Goal: Information Seeking & Learning: Check status

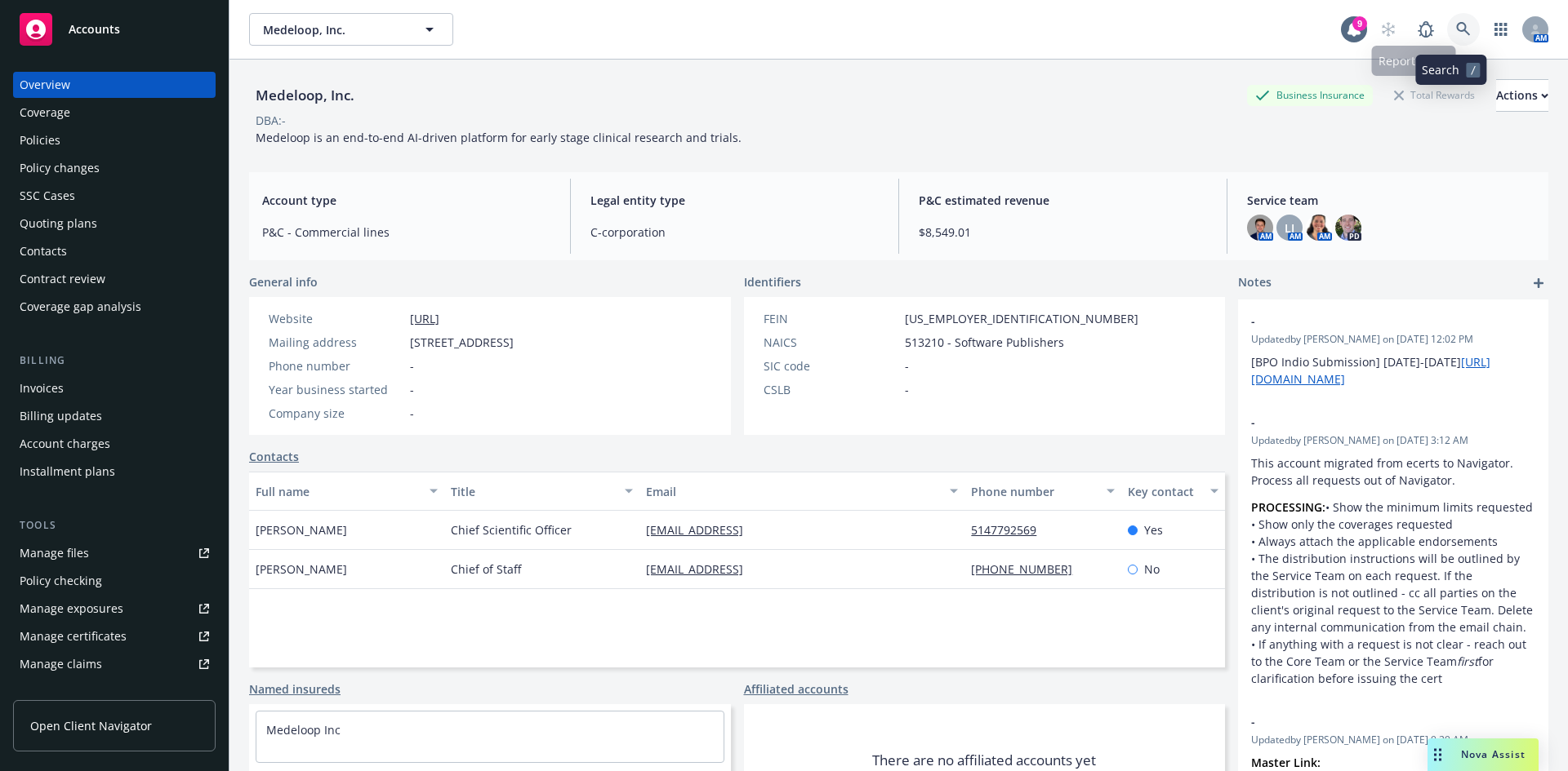
click at [1447, 32] on link at bounding box center [1463, 29] width 33 height 33
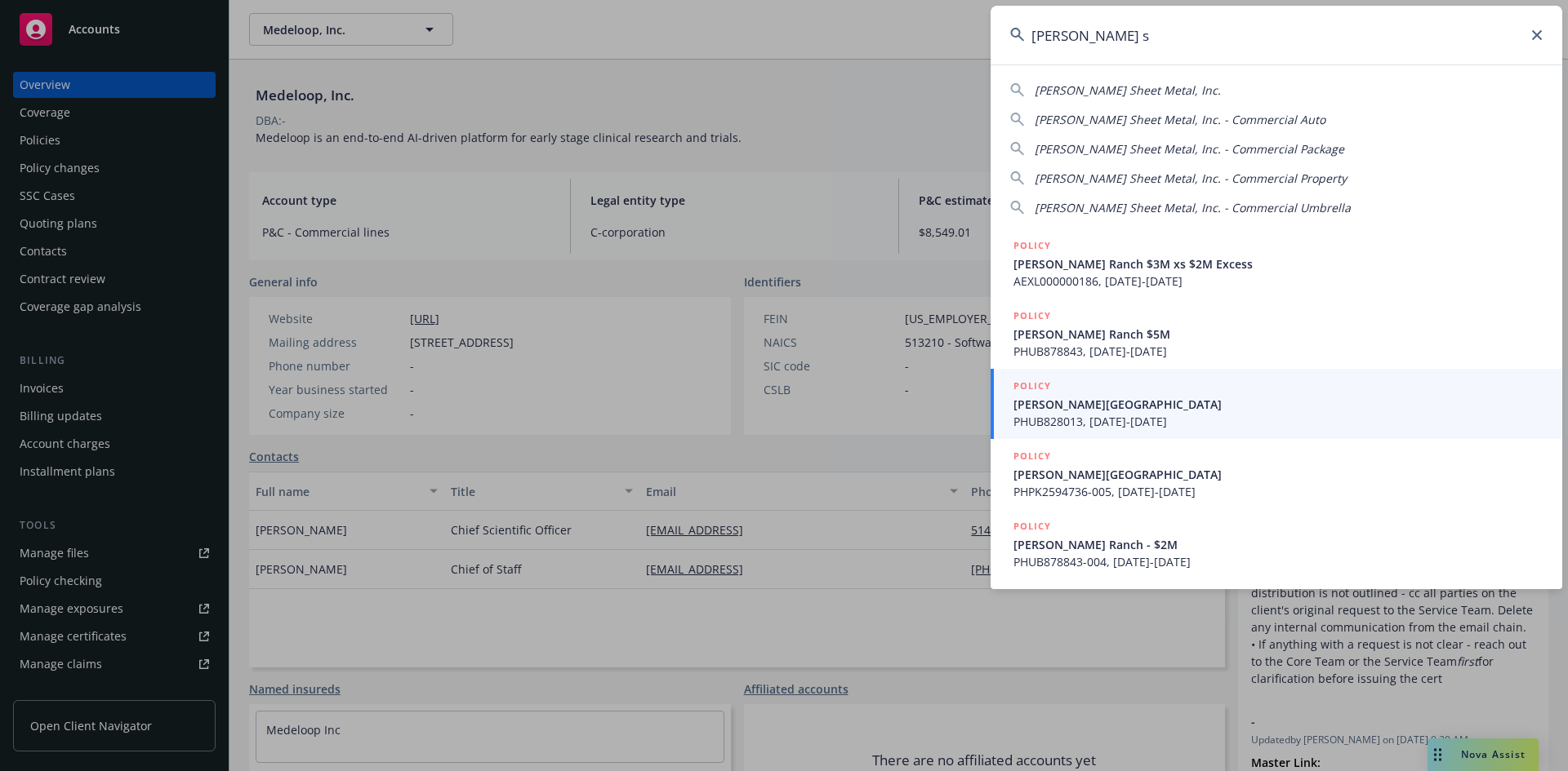
click at [1115, 93] on span "[PERSON_NAME] Sheet Metal, Inc." at bounding box center [1127, 90] width 186 height 15
type input "[PERSON_NAME] Sheet Metal, Inc."
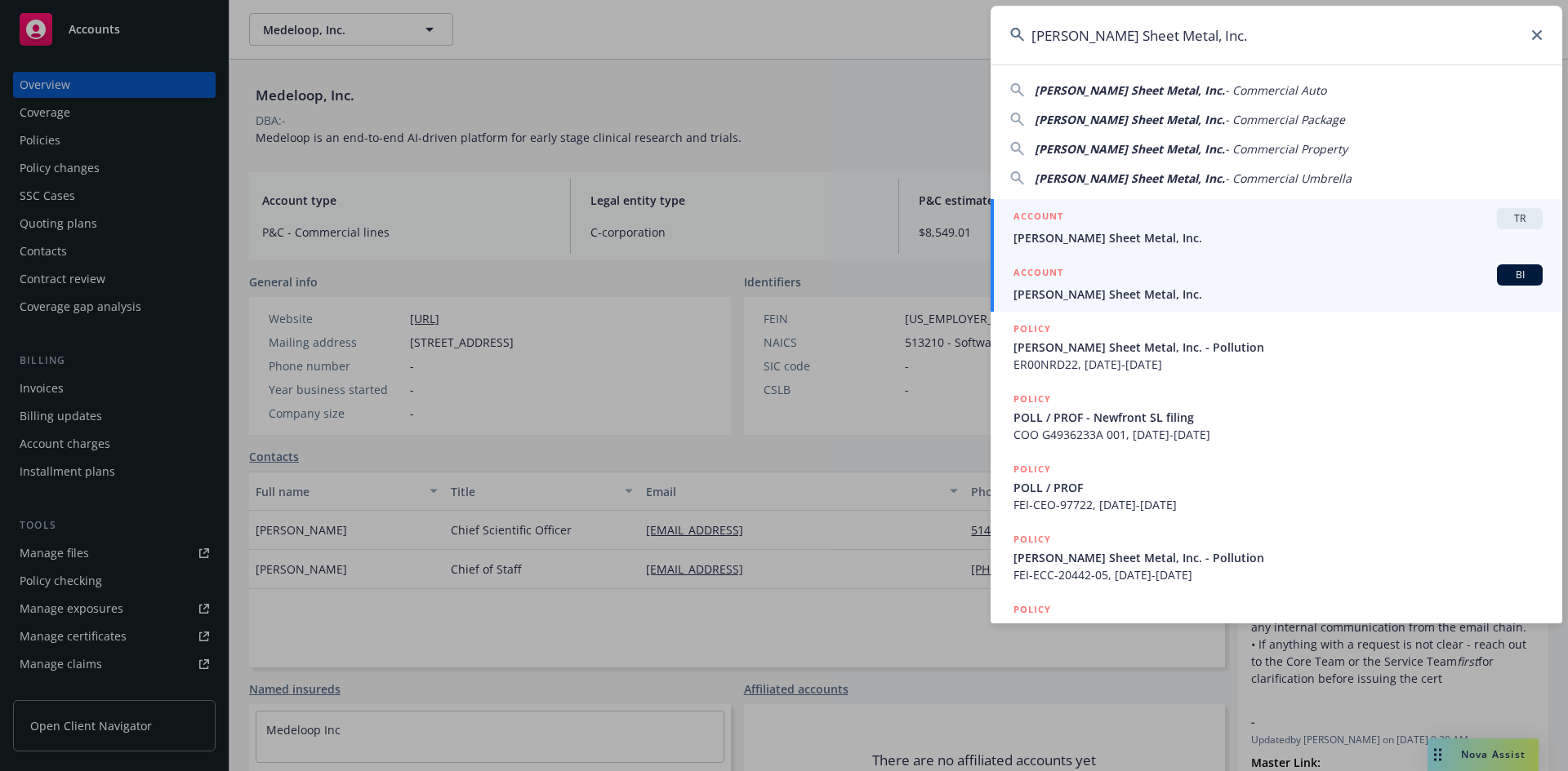
click at [1091, 294] on span "[PERSON_NAME] Sheet Metal, Inc." at bounding box center [1278, 294] width 529 height 17
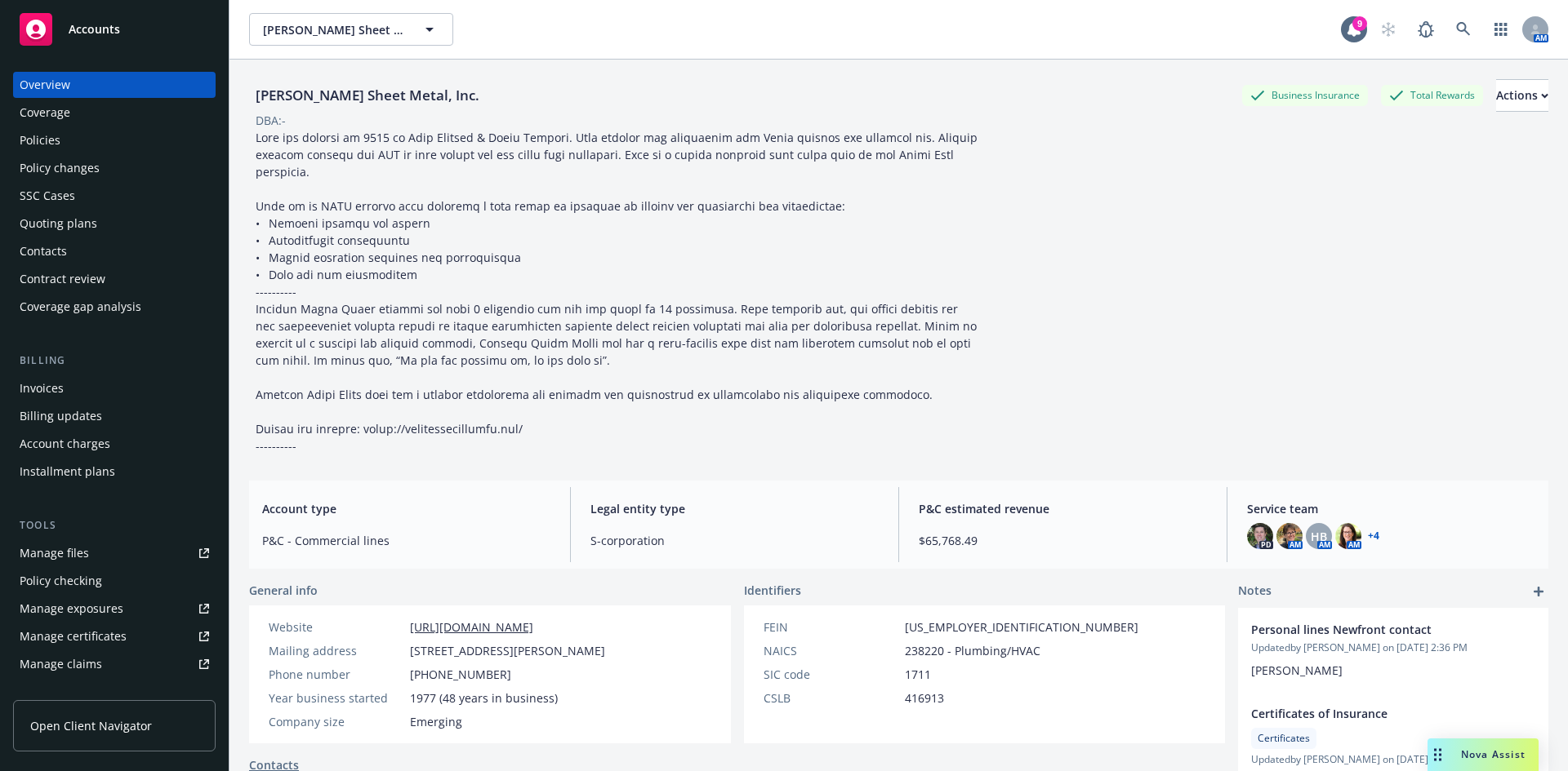
click at [64, 148] on div "Policies" at bounding box center [114, 140] width 190 height 26
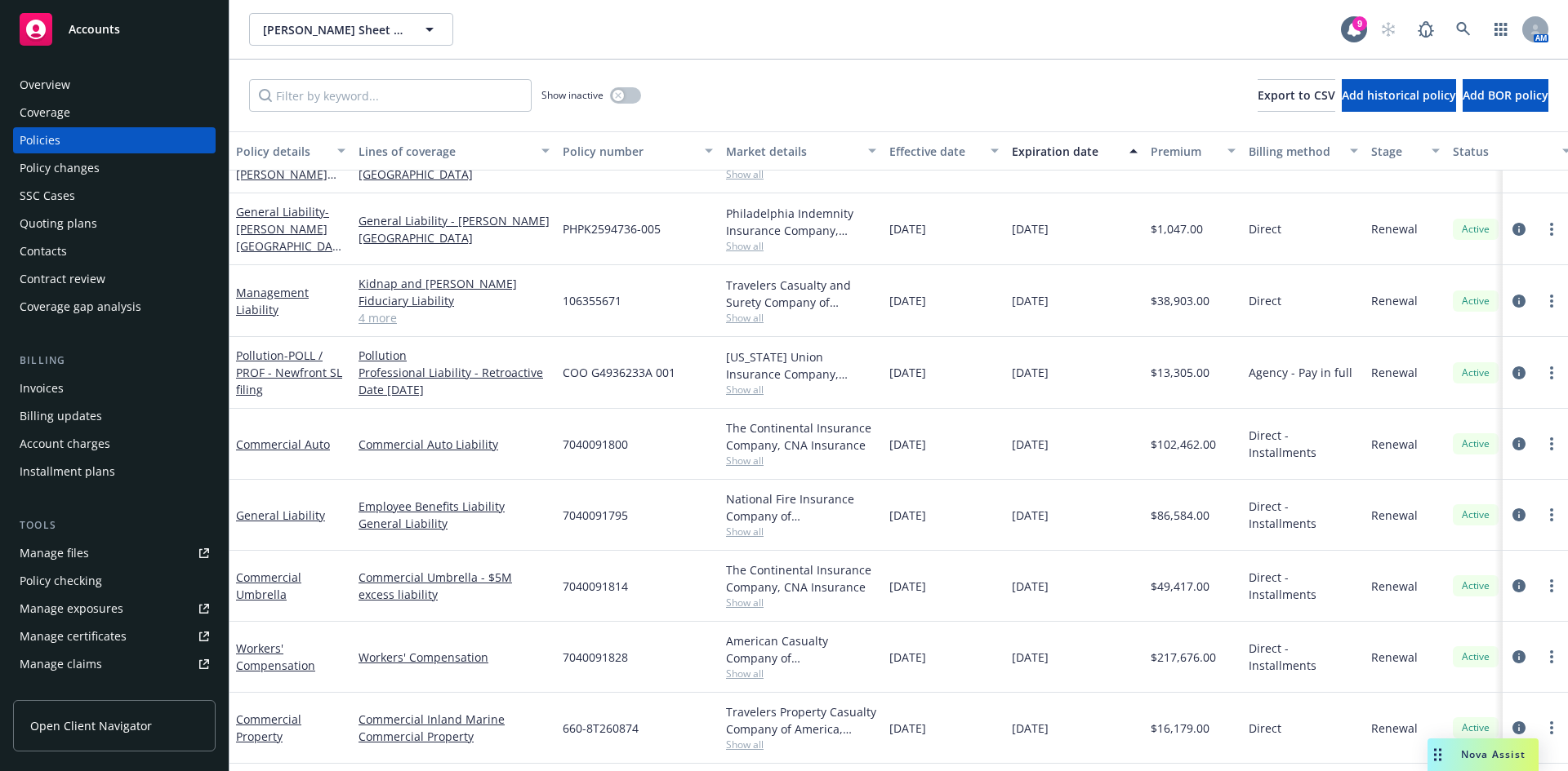
scroll to position [320, 0]
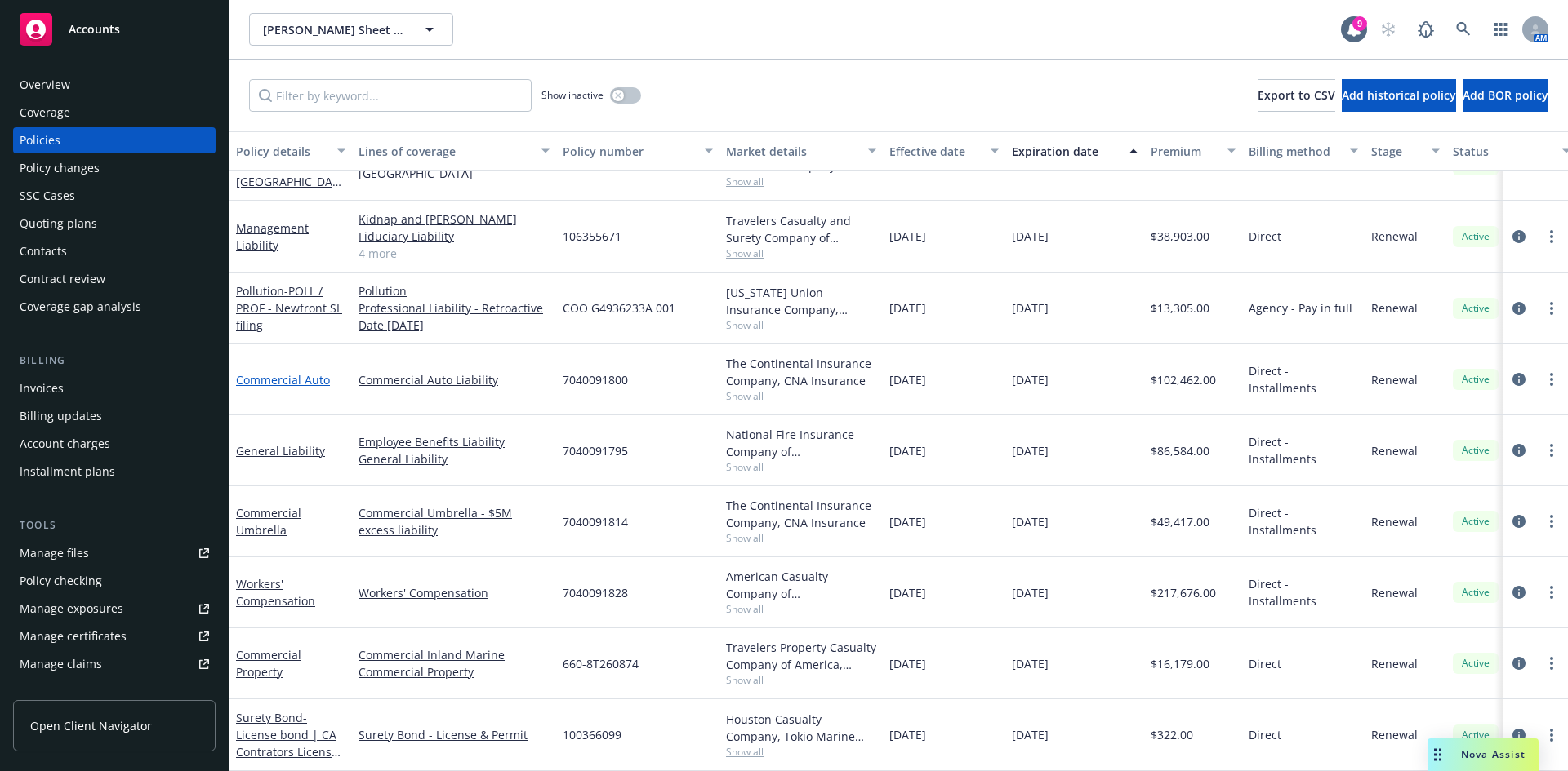
click at [314, 372] on link "Commercial Auto" at bounding box center [283, 380] width 94 height 15
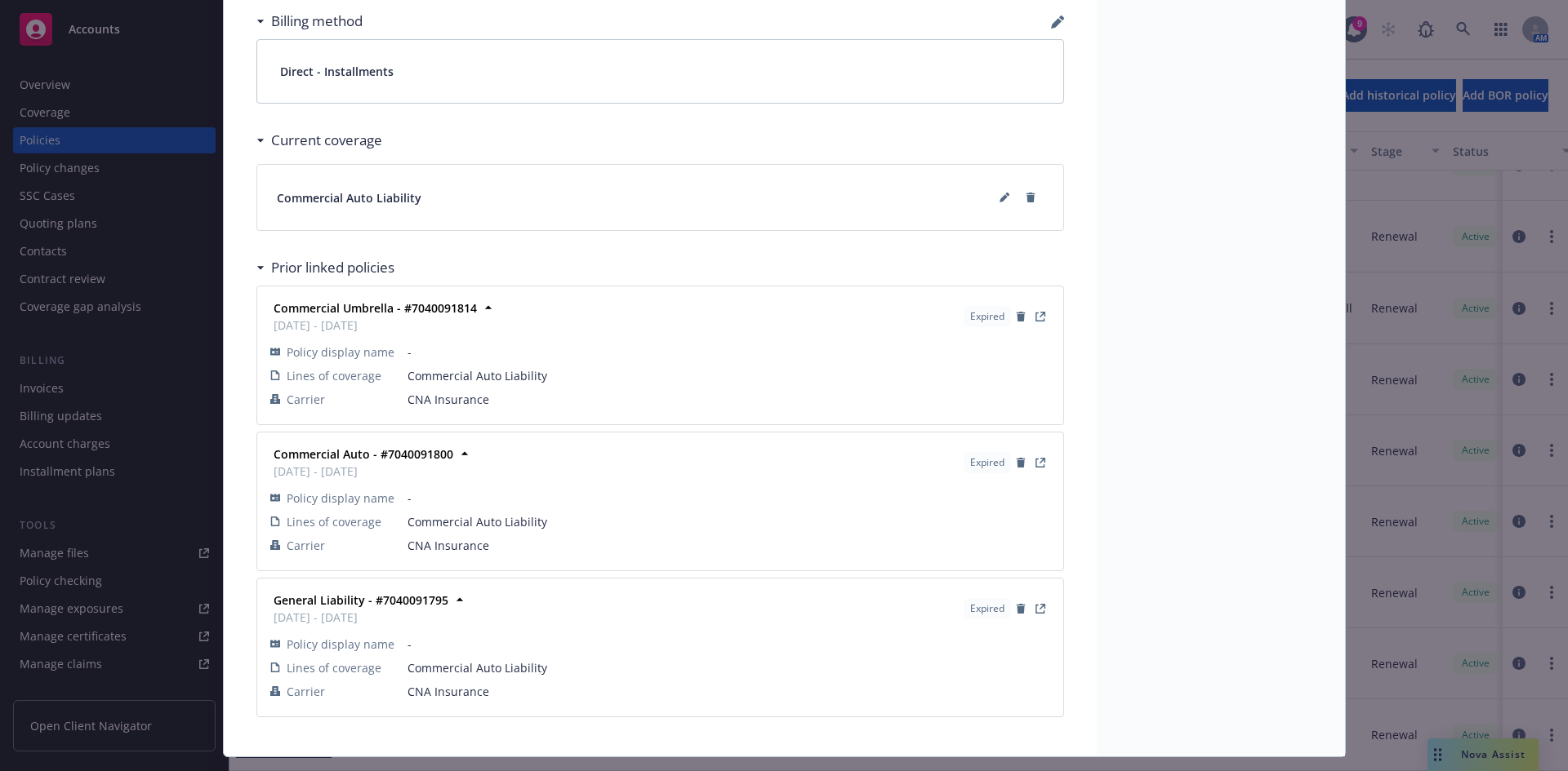
scroll to position [1315, 0]
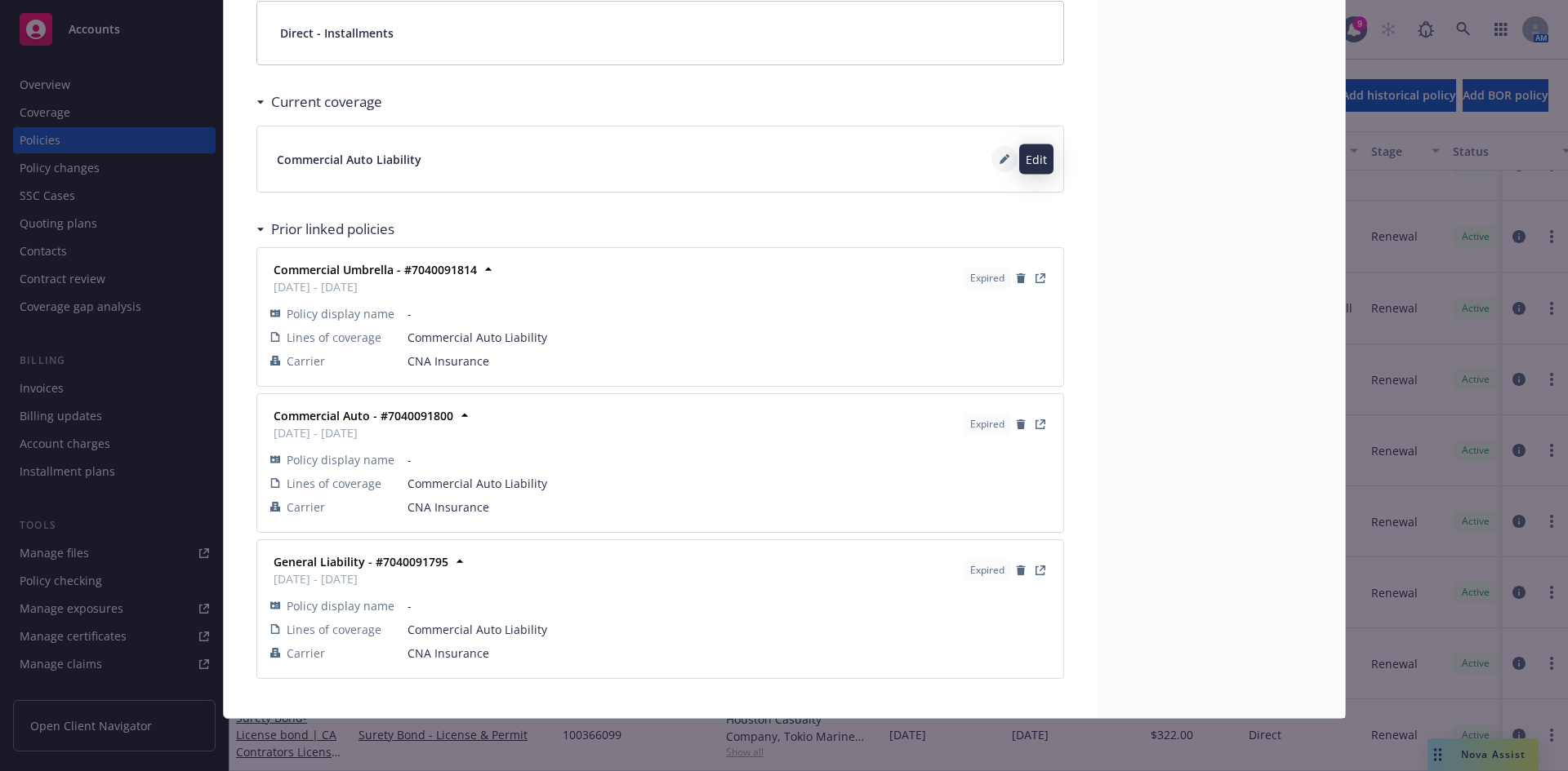
click at [991, 160] on button at bounding box center [1004, 159] width 26 height 26
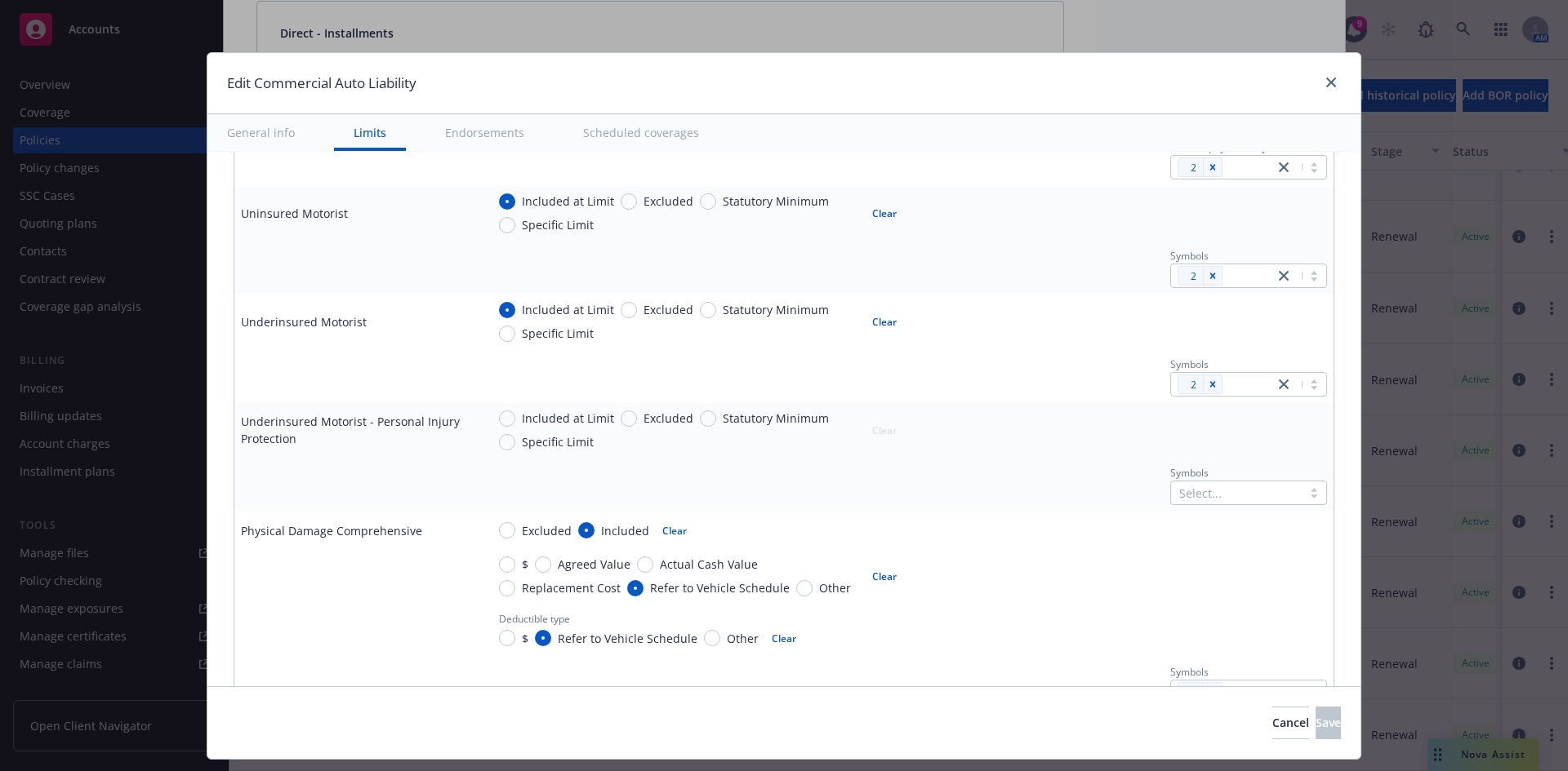
scroll to position [898, 0]
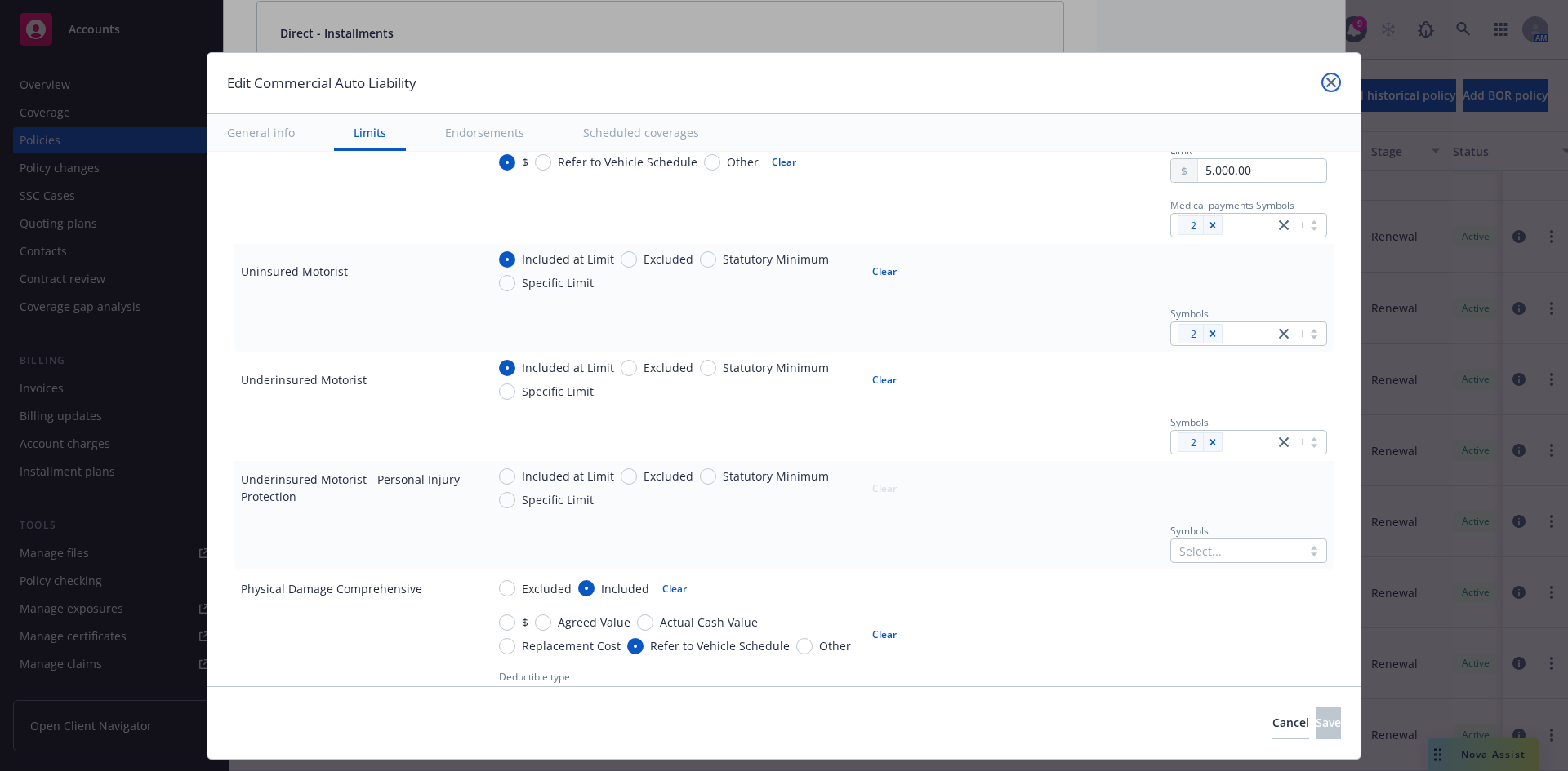
click at [1326, 84] on icon "close" at bounding box center [1331, 82] width 10 height 10
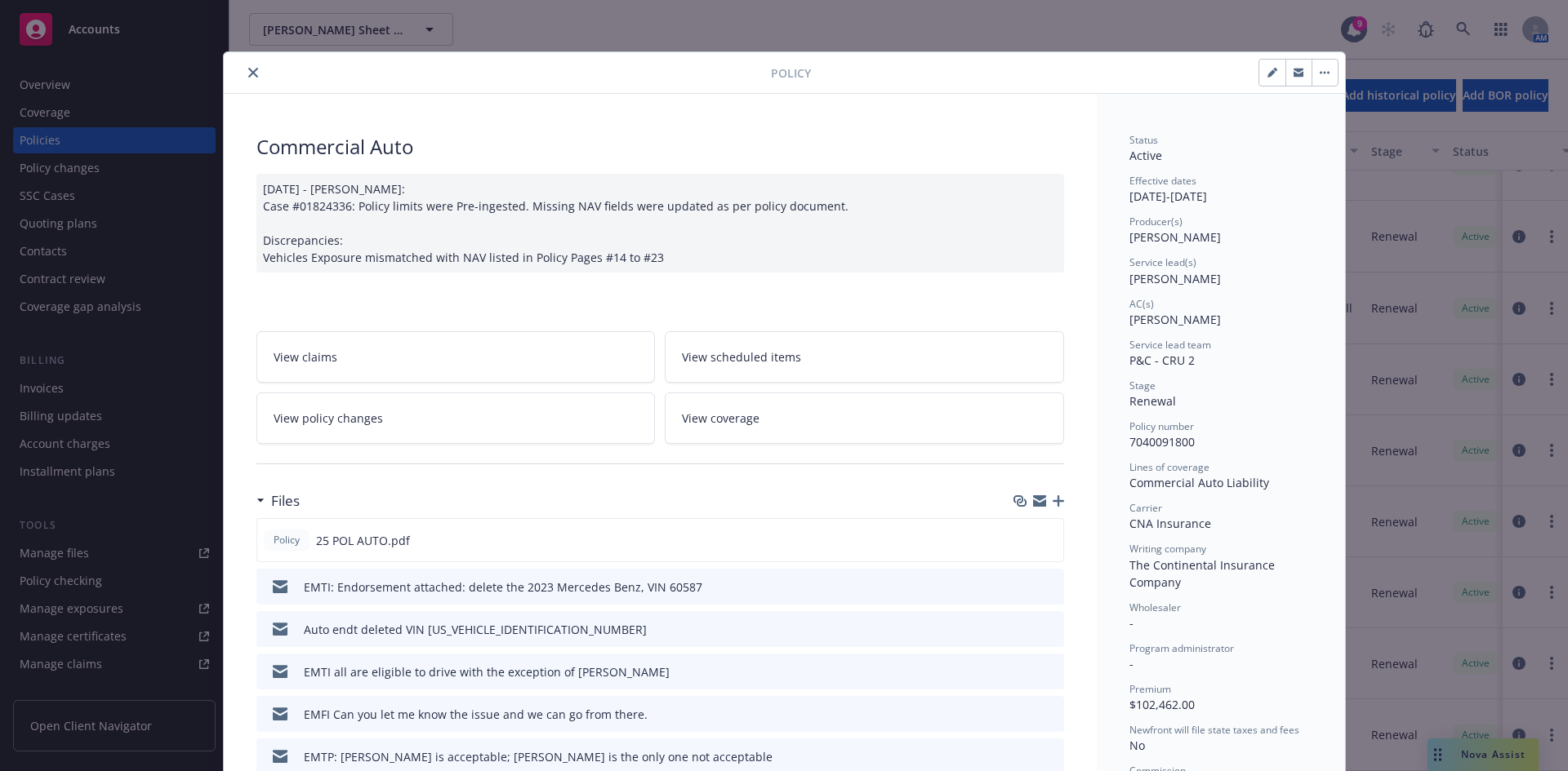
scroll to position [0, 0]
click at [248, 70] on icon "close" at bounding box center [253, 74] width 10 height 10
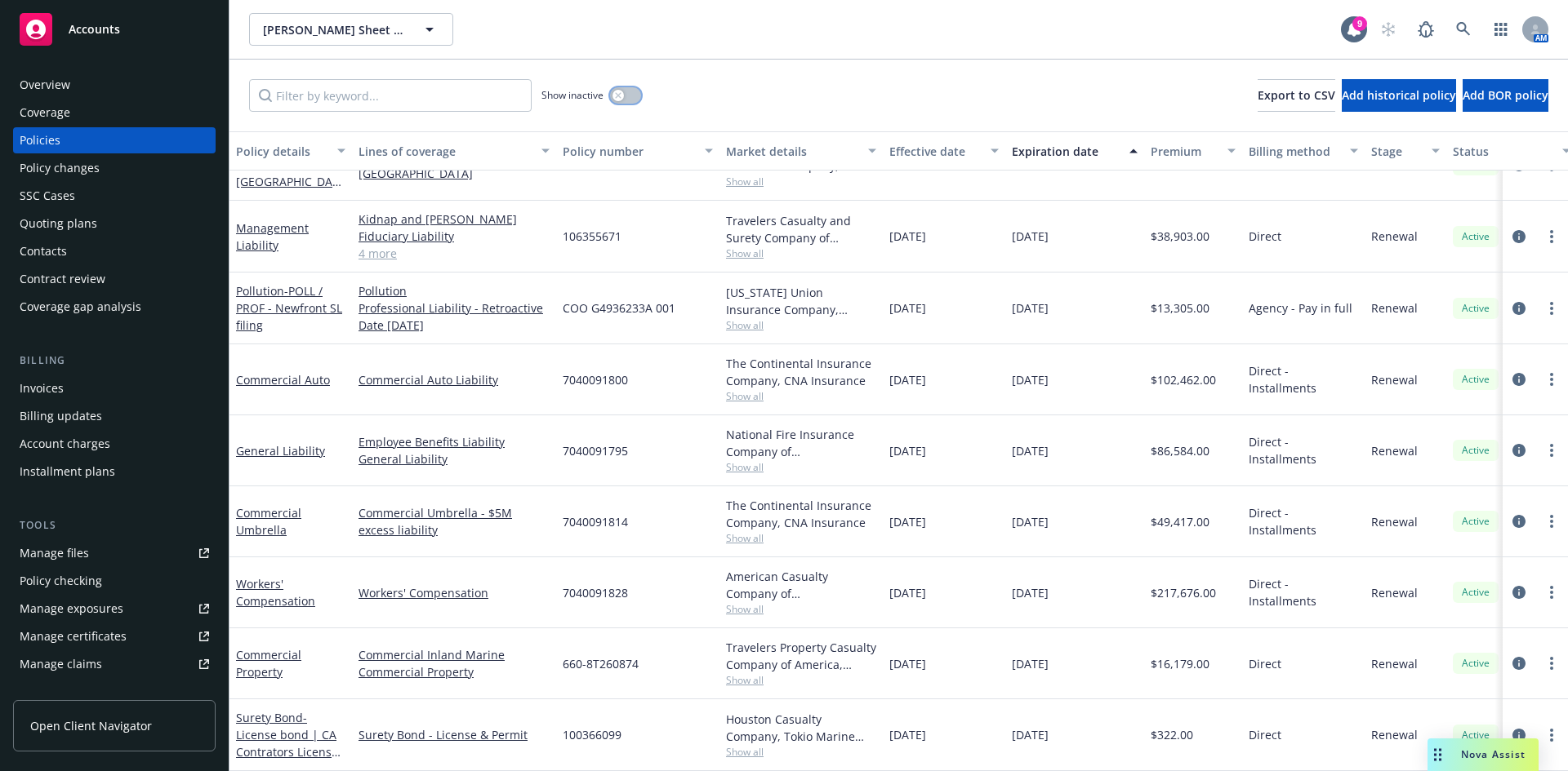
click at [638, 95] on button "button" at bounding box center [625, 95] width 31 height 16
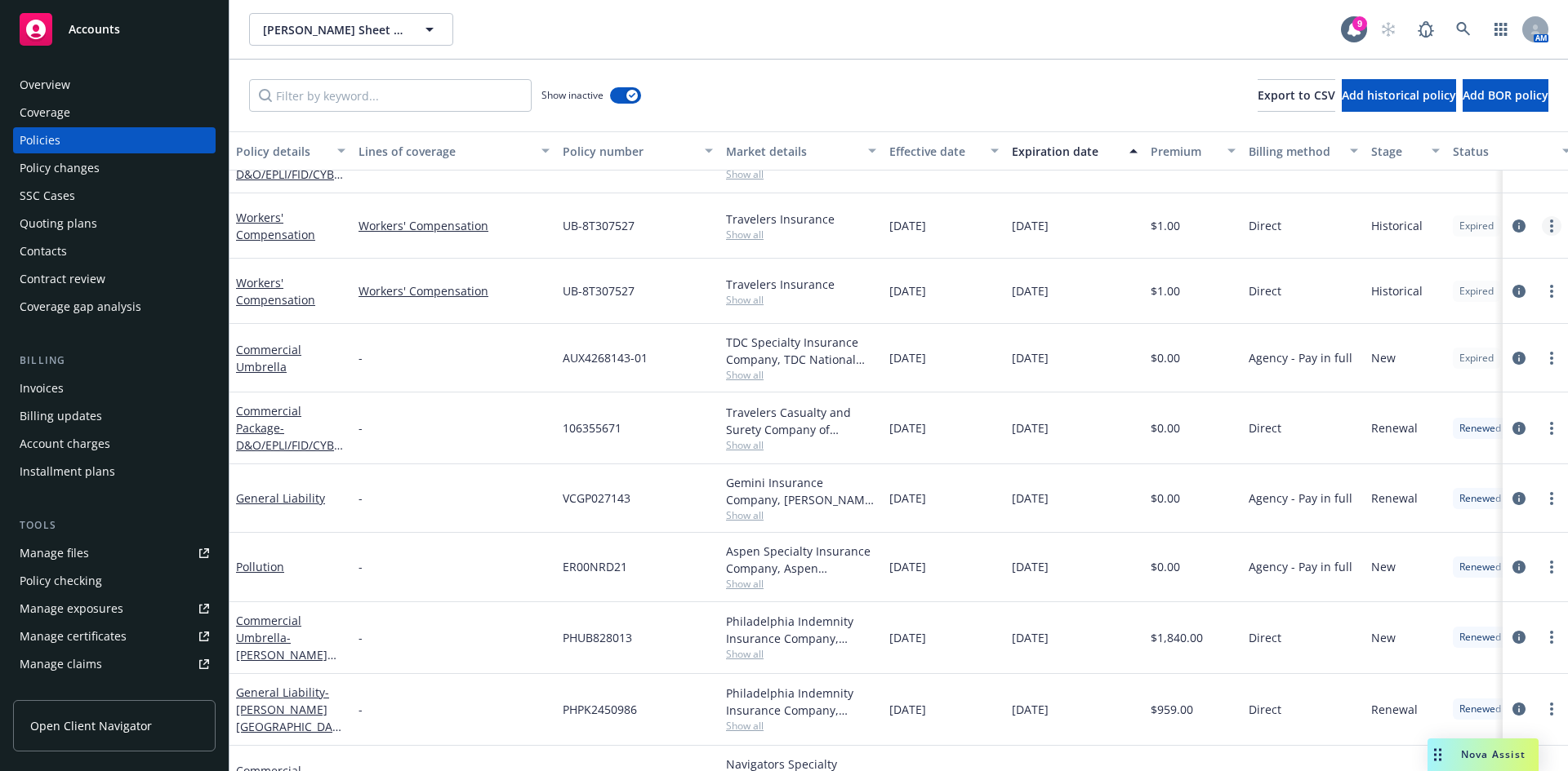
click at [1541, 227] on link "more" at bounding box center [1550, 226] width 19 height 19
click at [910, 116] on div "Show inactive Export to CSV Add historical policy Add BOR policy" at bounding box center [898, 96] width 1338 height 72
click at [618, 102] on button "button" at bounding box center [625, 95] width 31 height 16
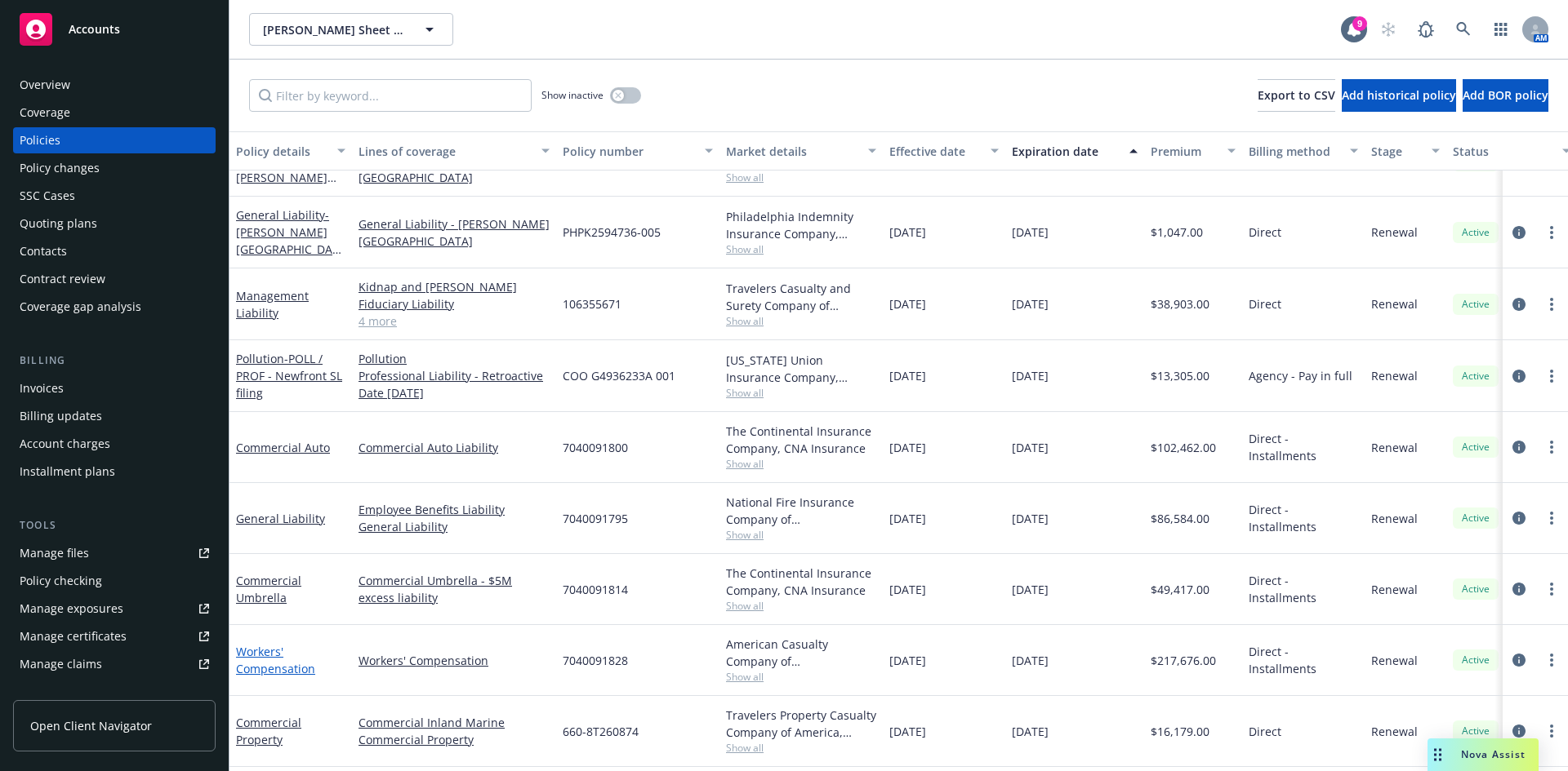
click at [258, 670] on link "Workers' Compensation" at bounding box center [275, 659] width 79 height 33
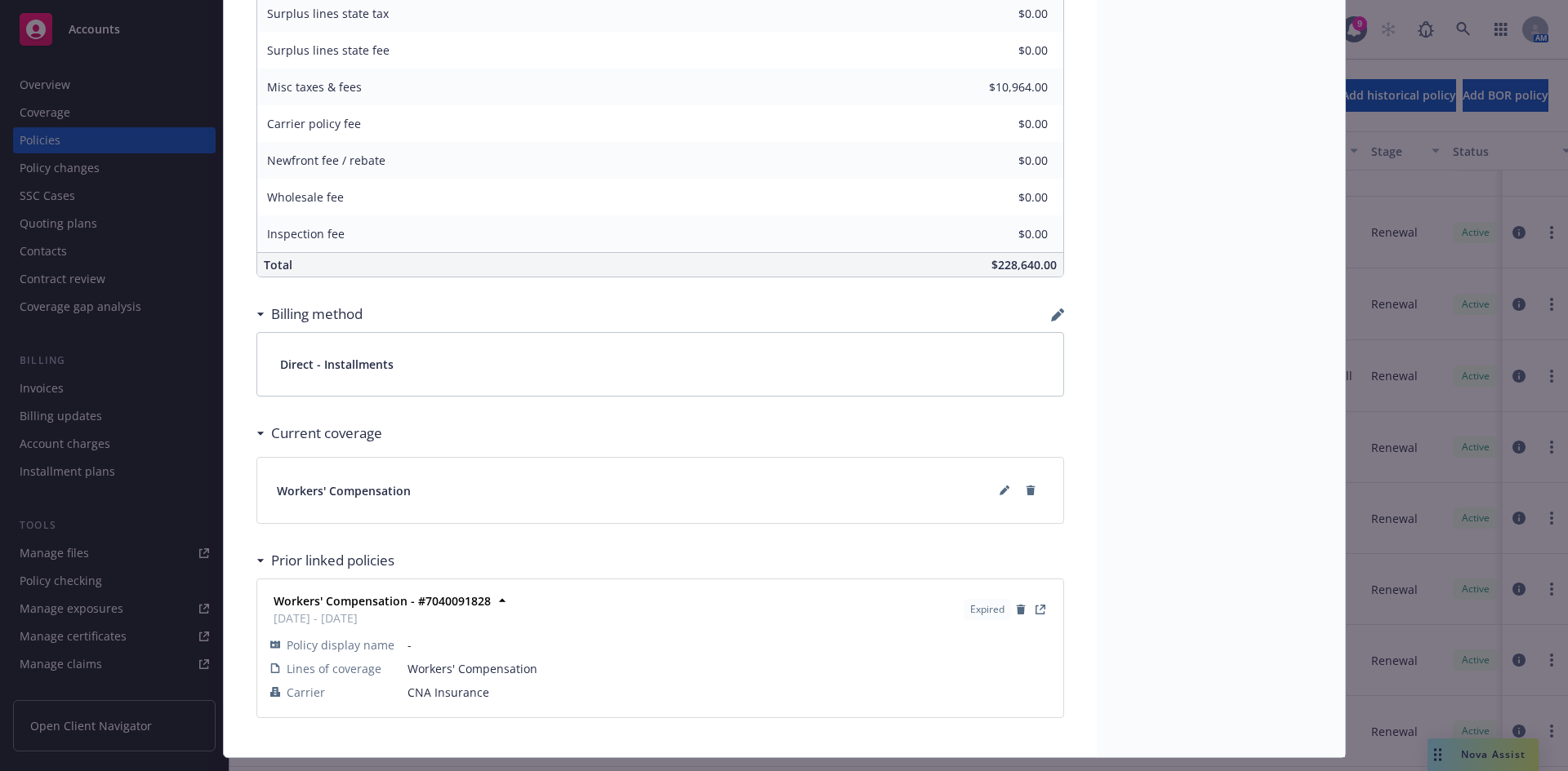
scroll to position [986, 0]
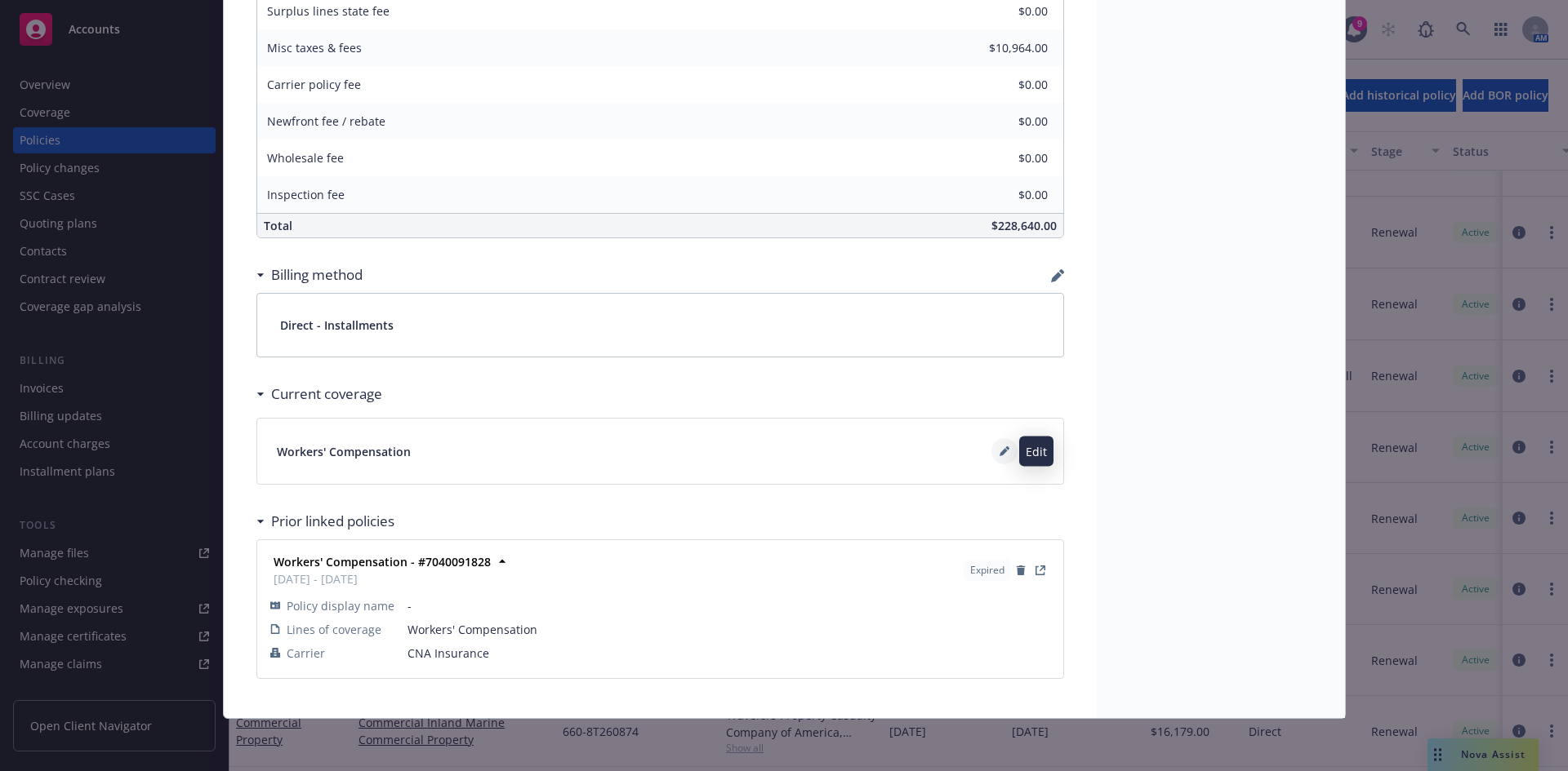
click at [1000, 453] on icon at bounding box center [1004, 453] width 8 height 8
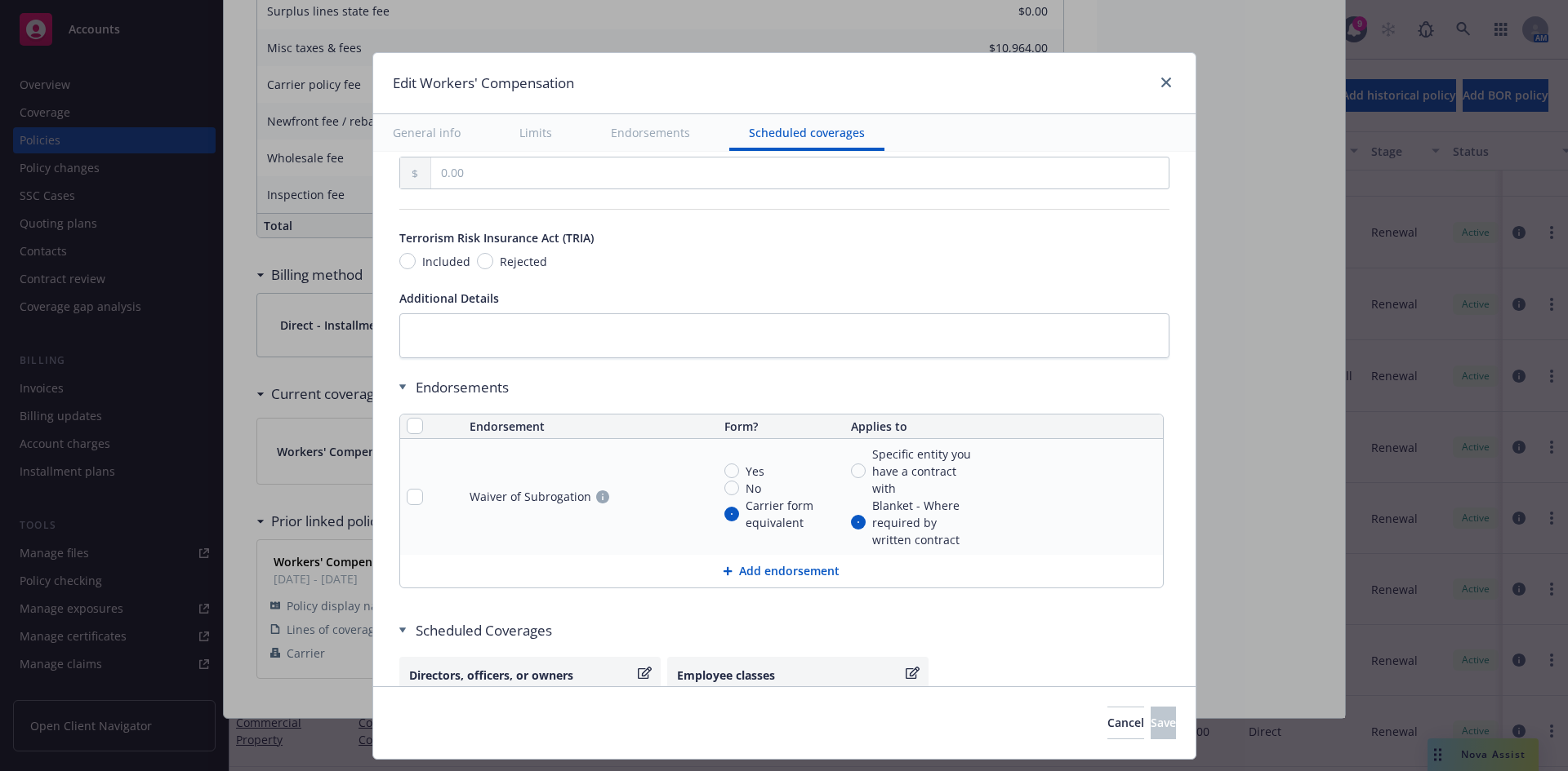
scroll to position [1473, 0]
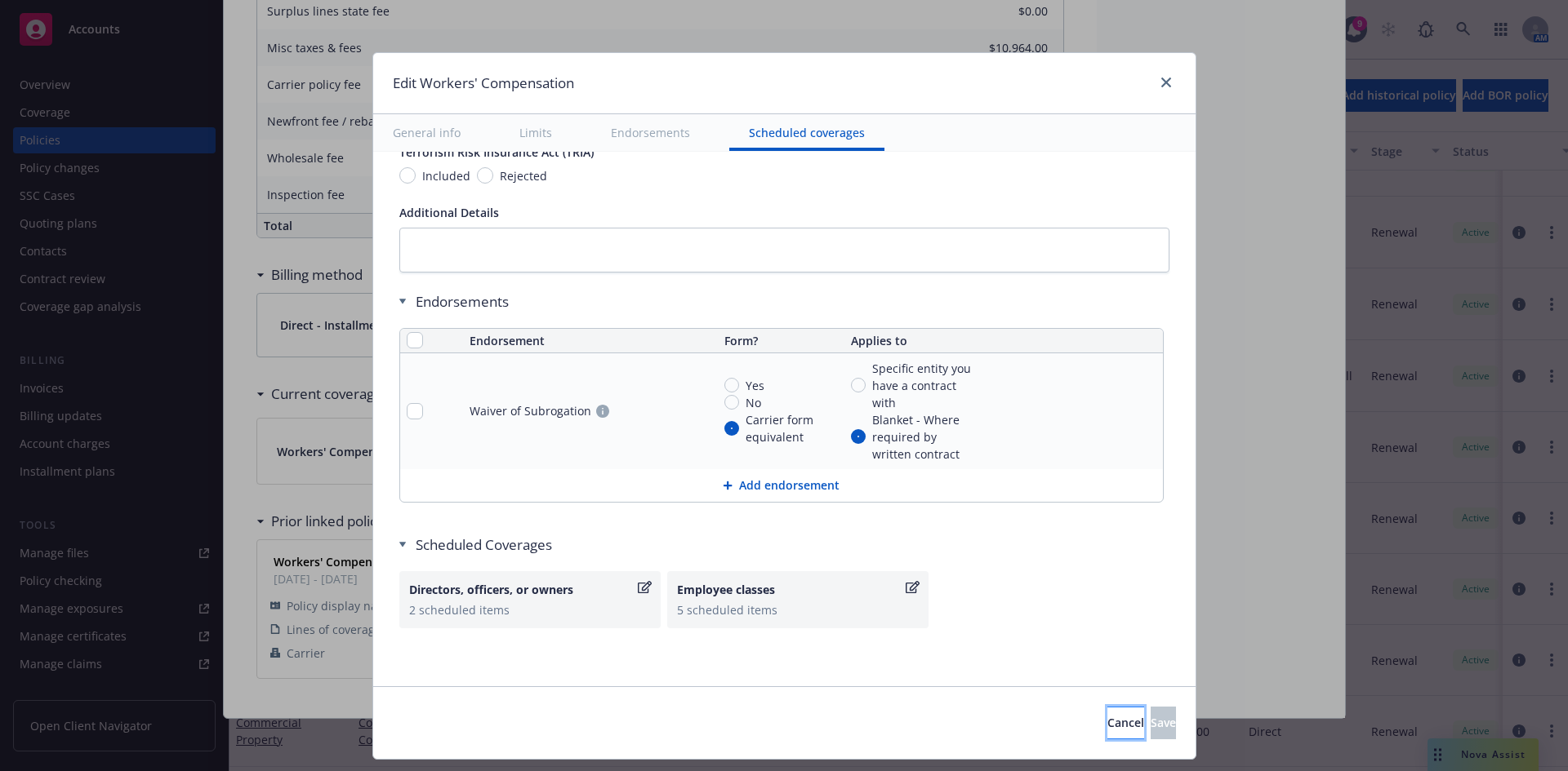
click at [1107, 718] on button "Cancel" at bounding box center [1126, 722] width 37 height 33
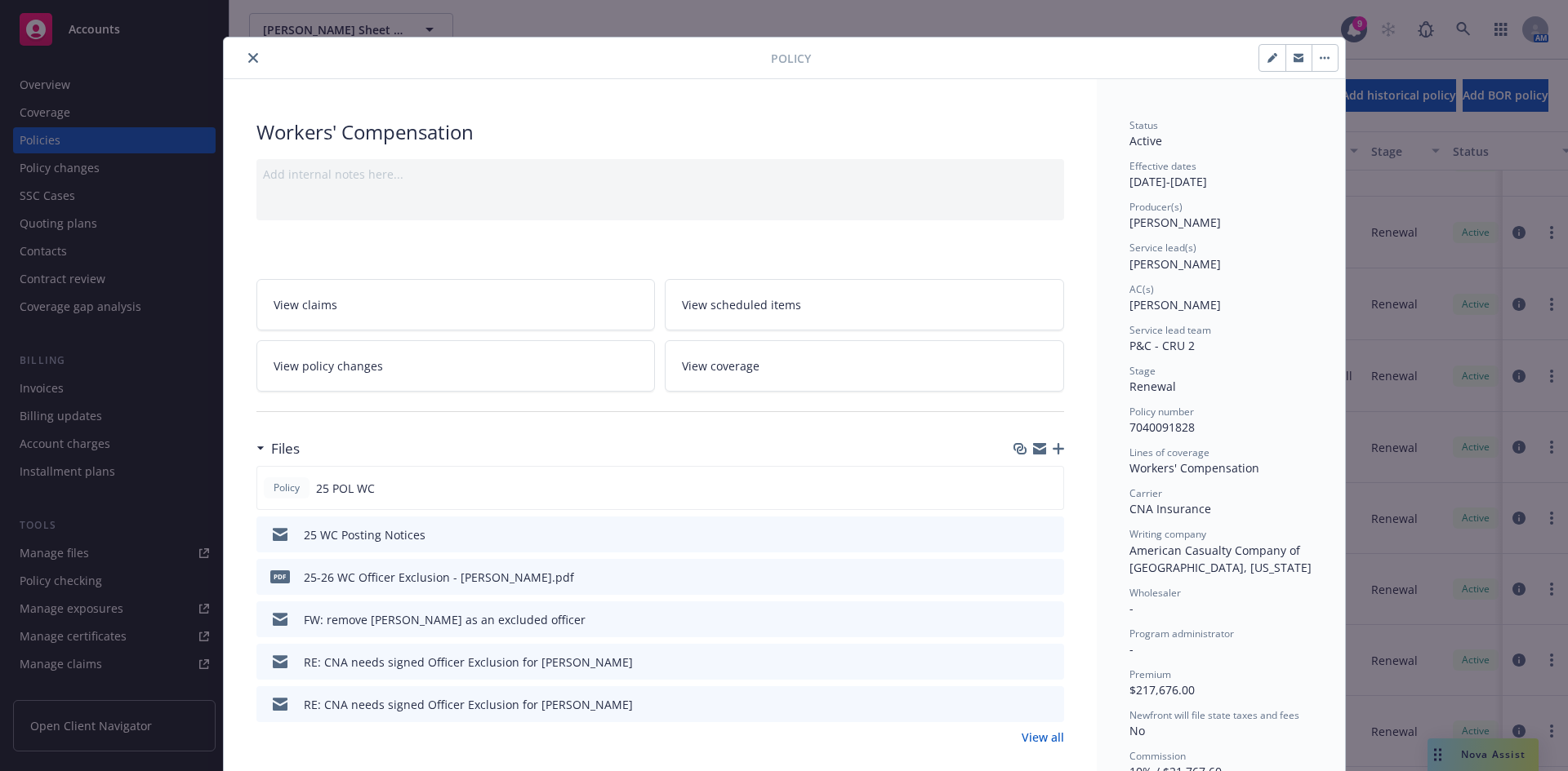
scroll to position [0, 0]
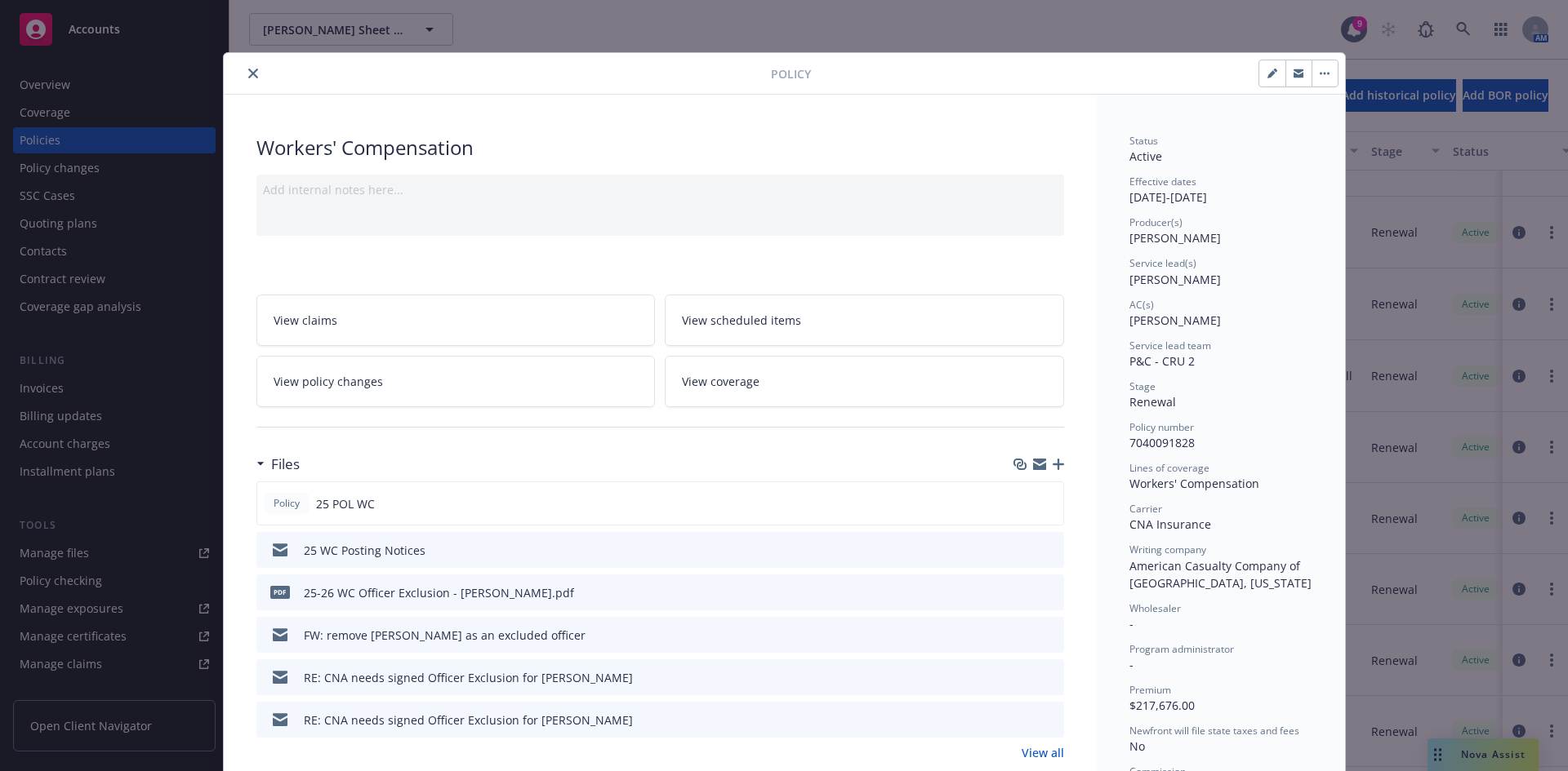
click at [248, 75] on icon "close" at bounding box center [253, 74] width 10 height 10
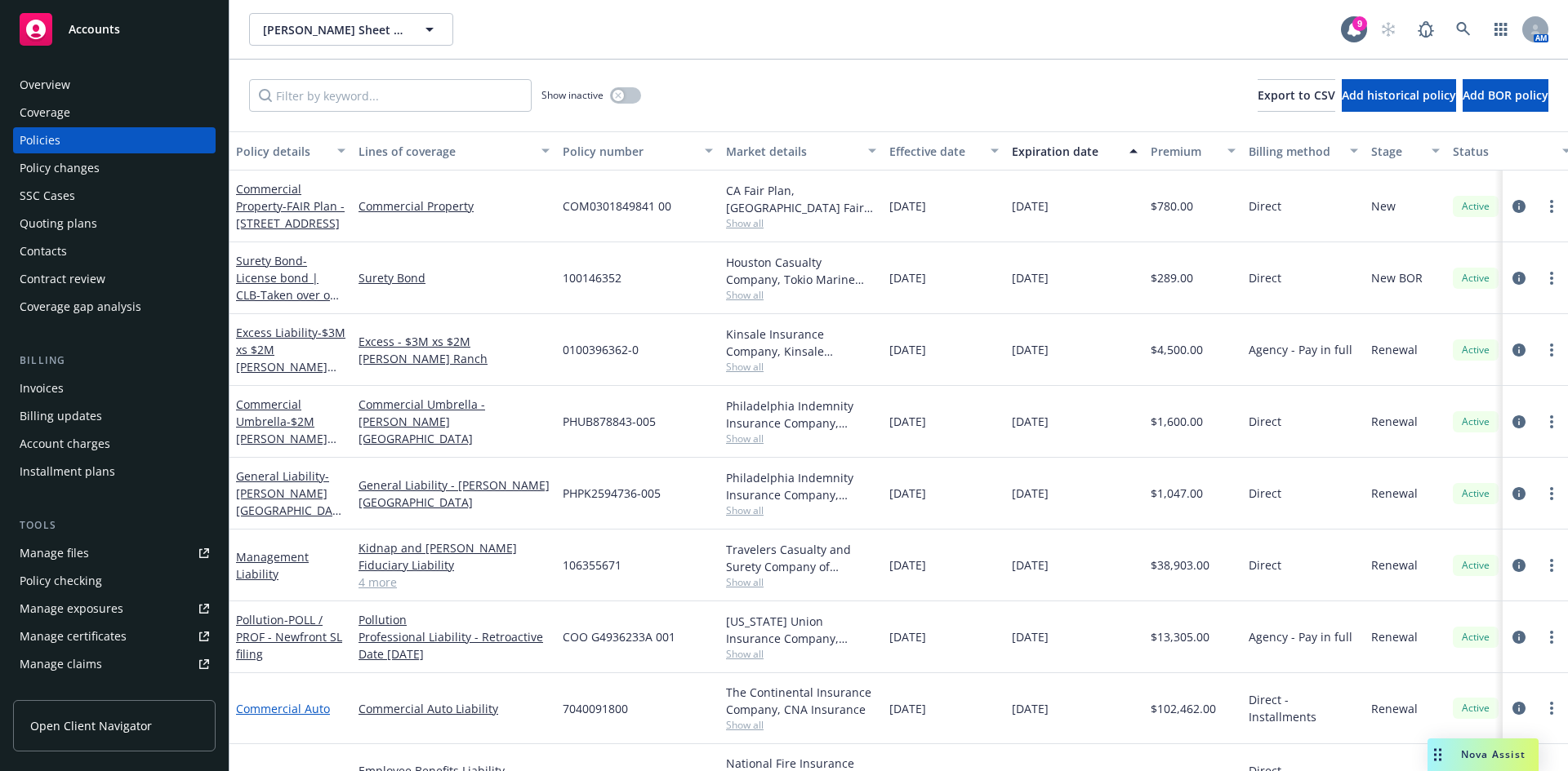
click at [285, 710] on link "Commercial Auto" at bounding box center [283, 709] width 94 height 15
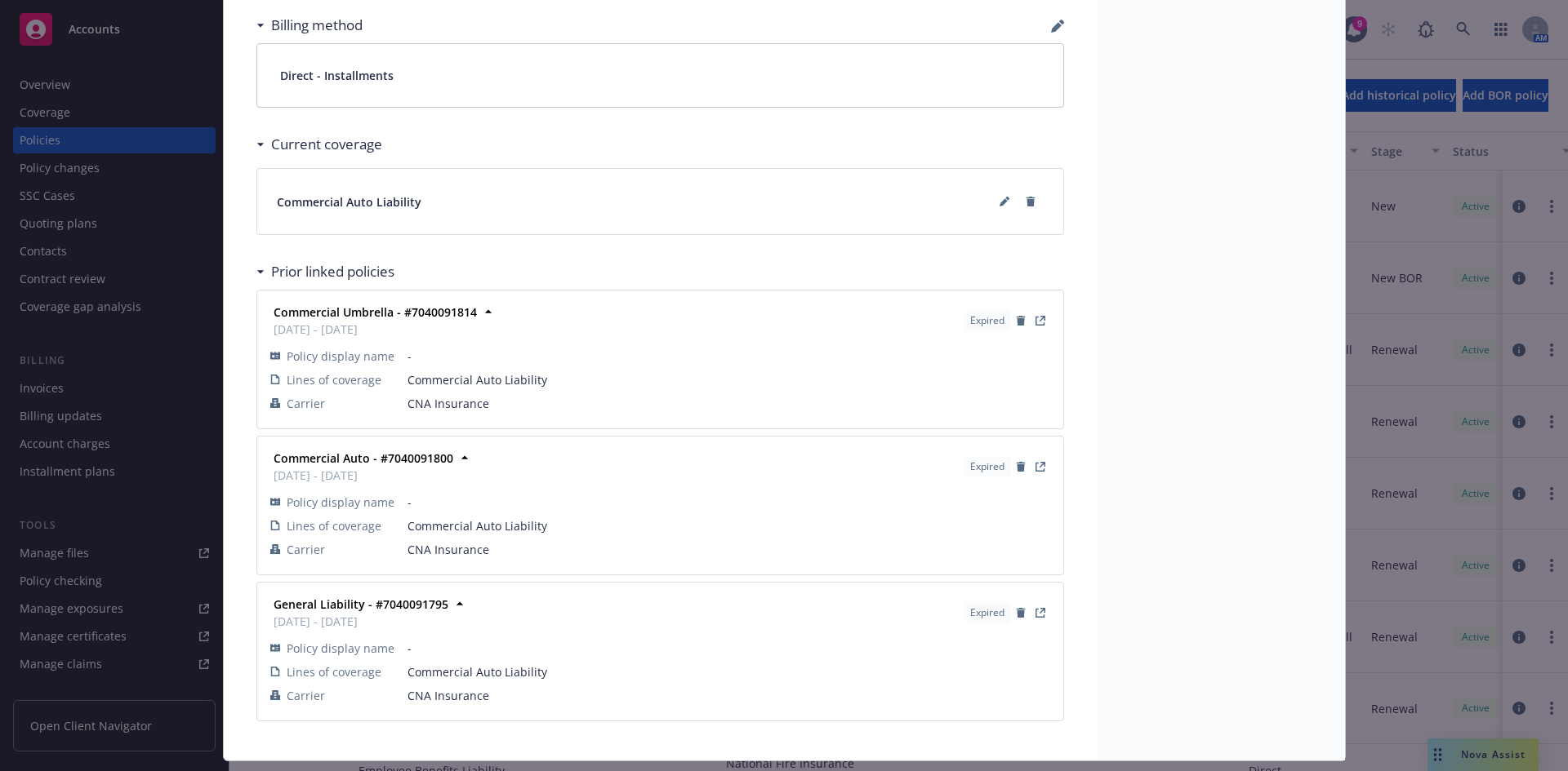
scroll to position [1191, 0]
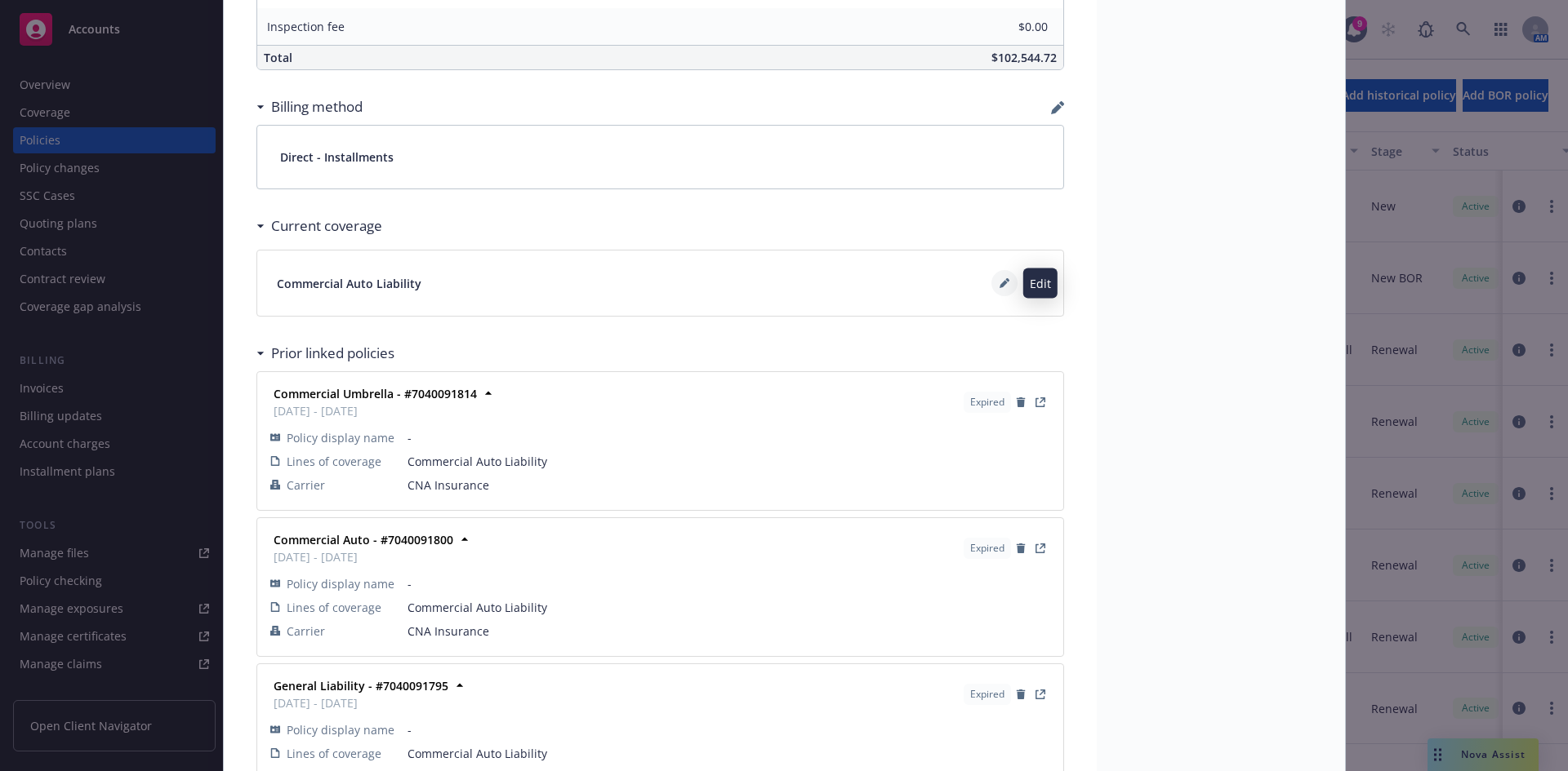
click at [991, 285] on button at bounding box center [1004, 283] width 26 height 26
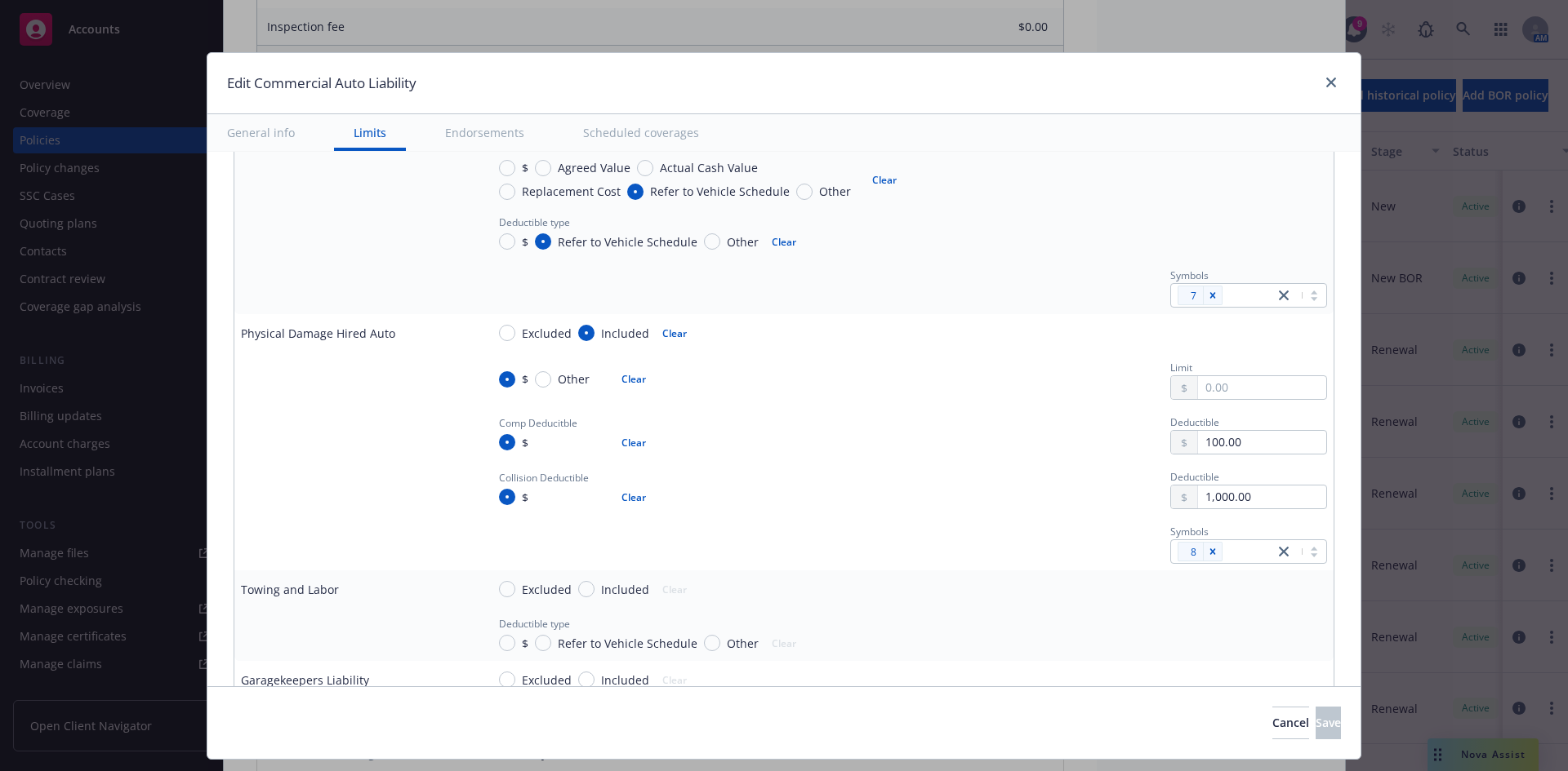
scroll to position [1550, 0]
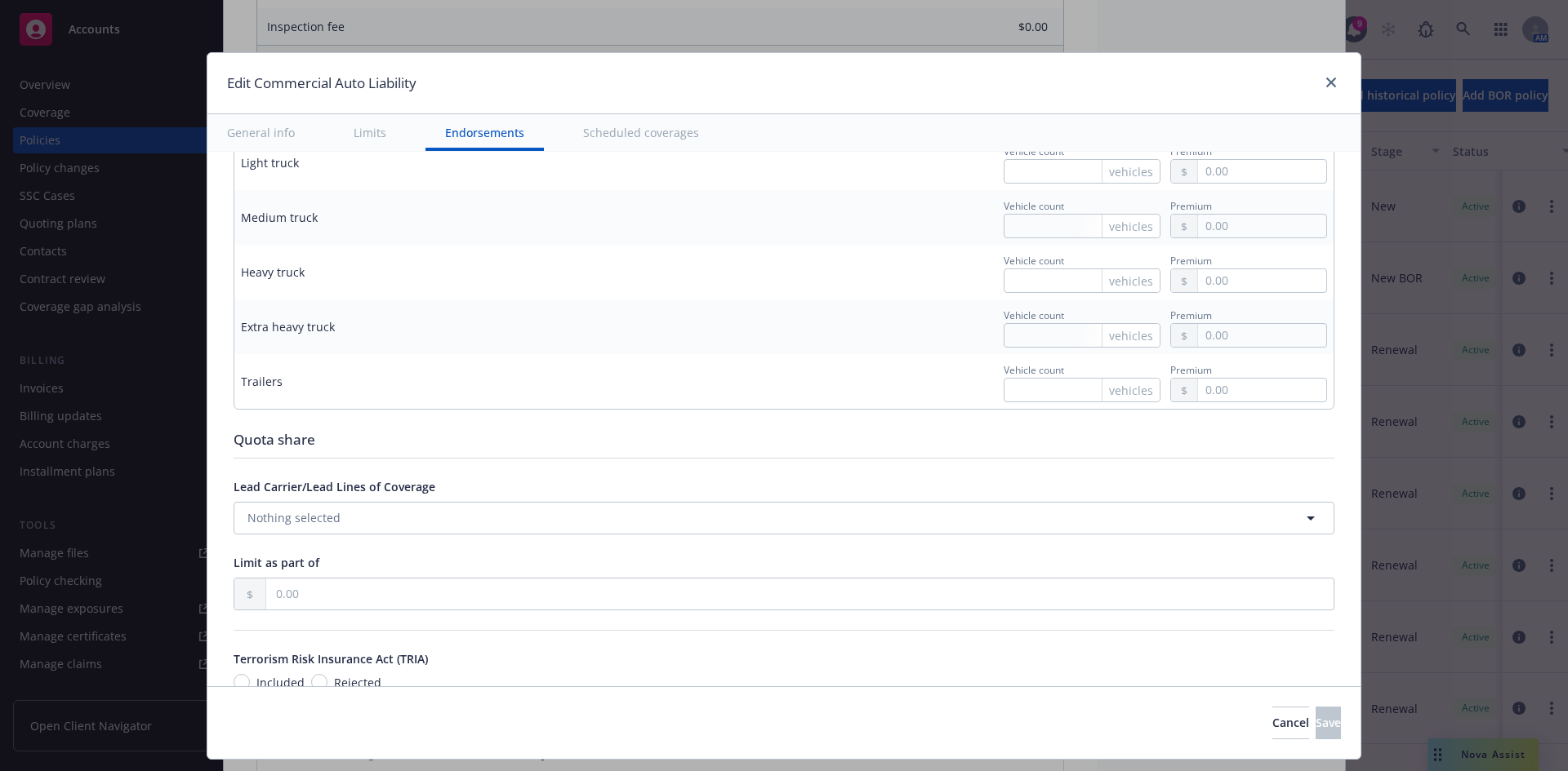
type textarea "x"
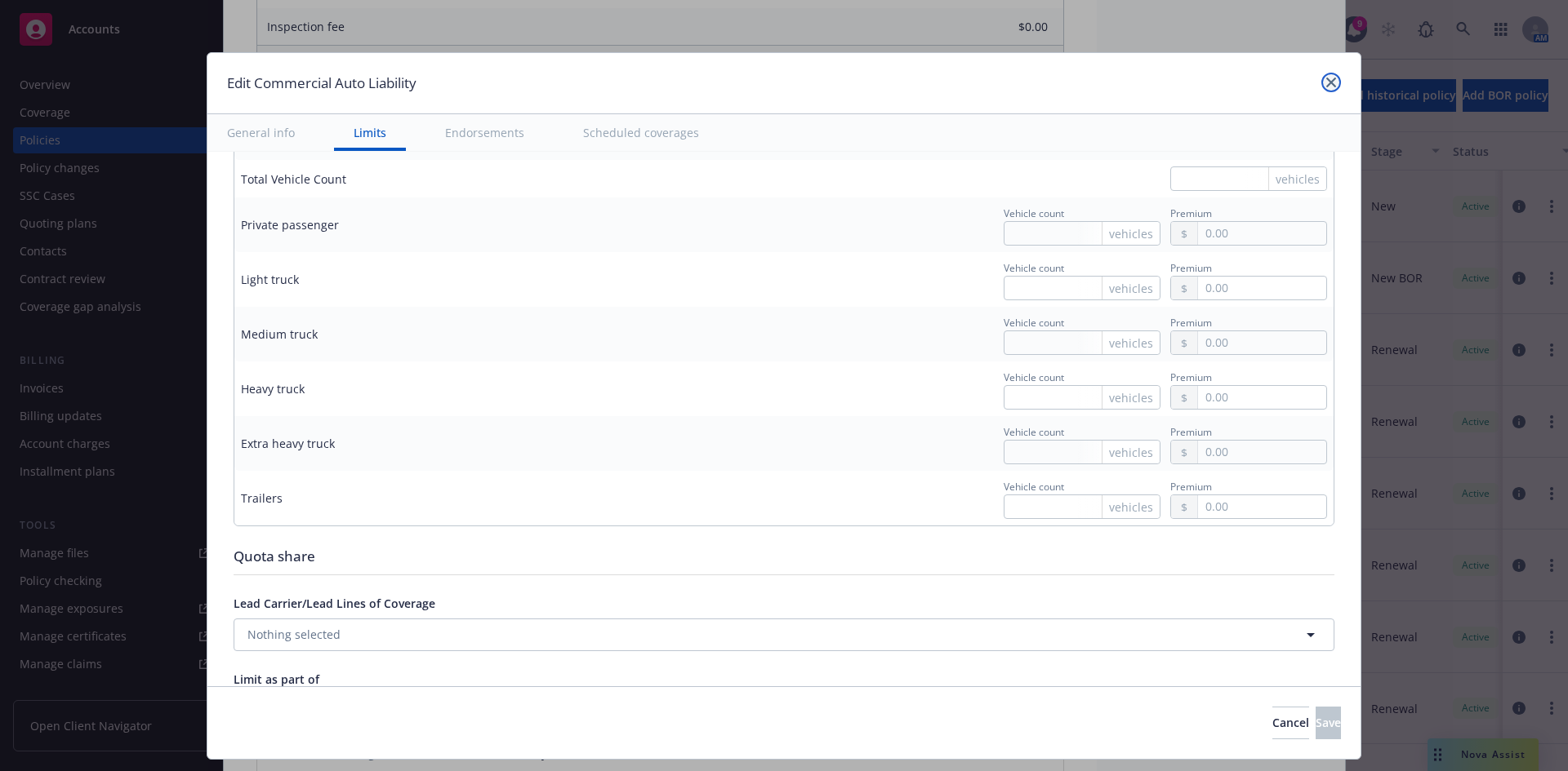
click at [1326, 77] on icon "close" at bounding box center [1331, 82] width 10 height 10
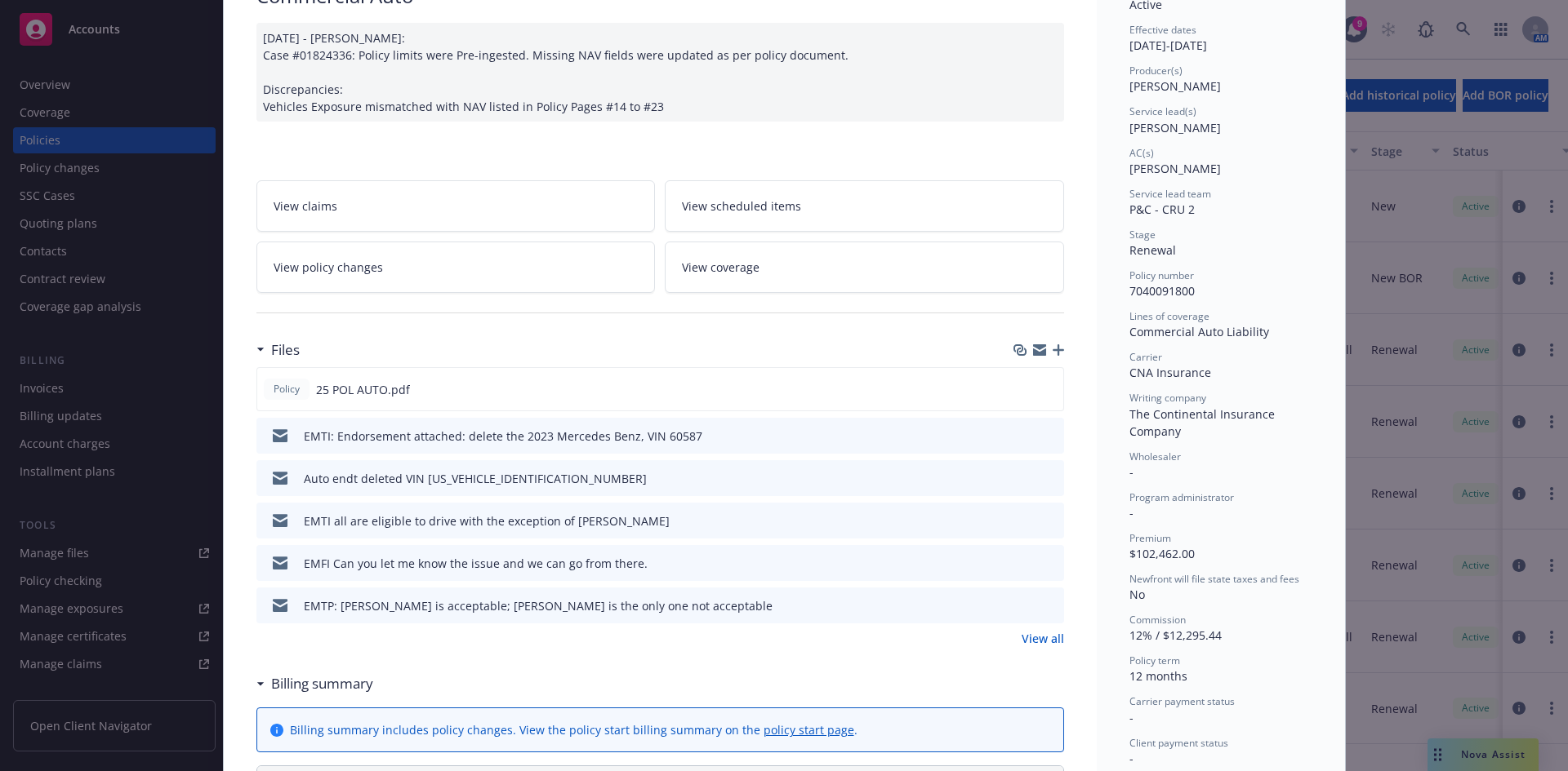
scroll to position [0, 0]
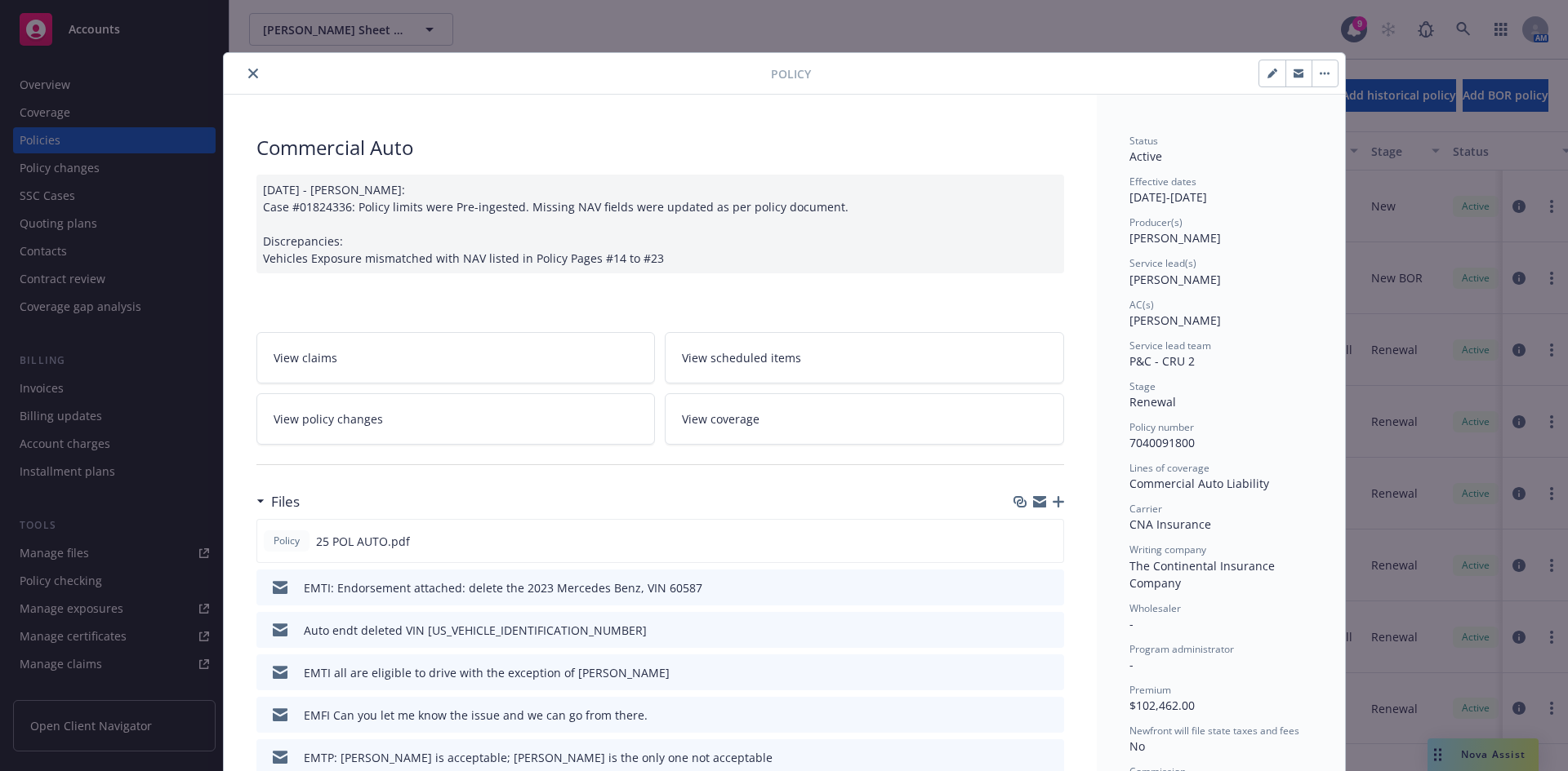
click at [248, 72] on icon "close" at bounding box center [253, 74] width 10 height 10
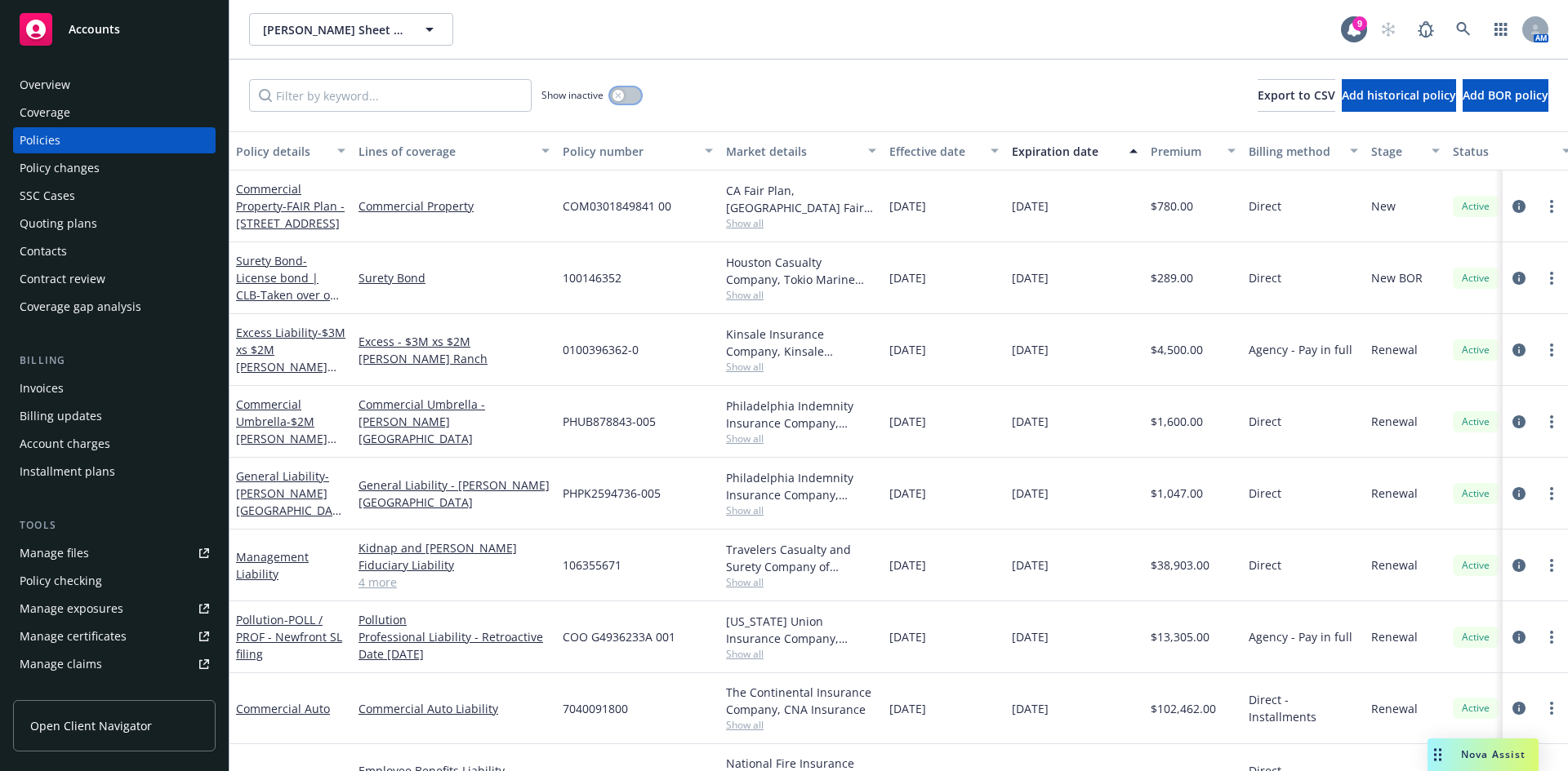
click at [631, 96] on button "button" at bounding box center [625, 95] width 31 height 16
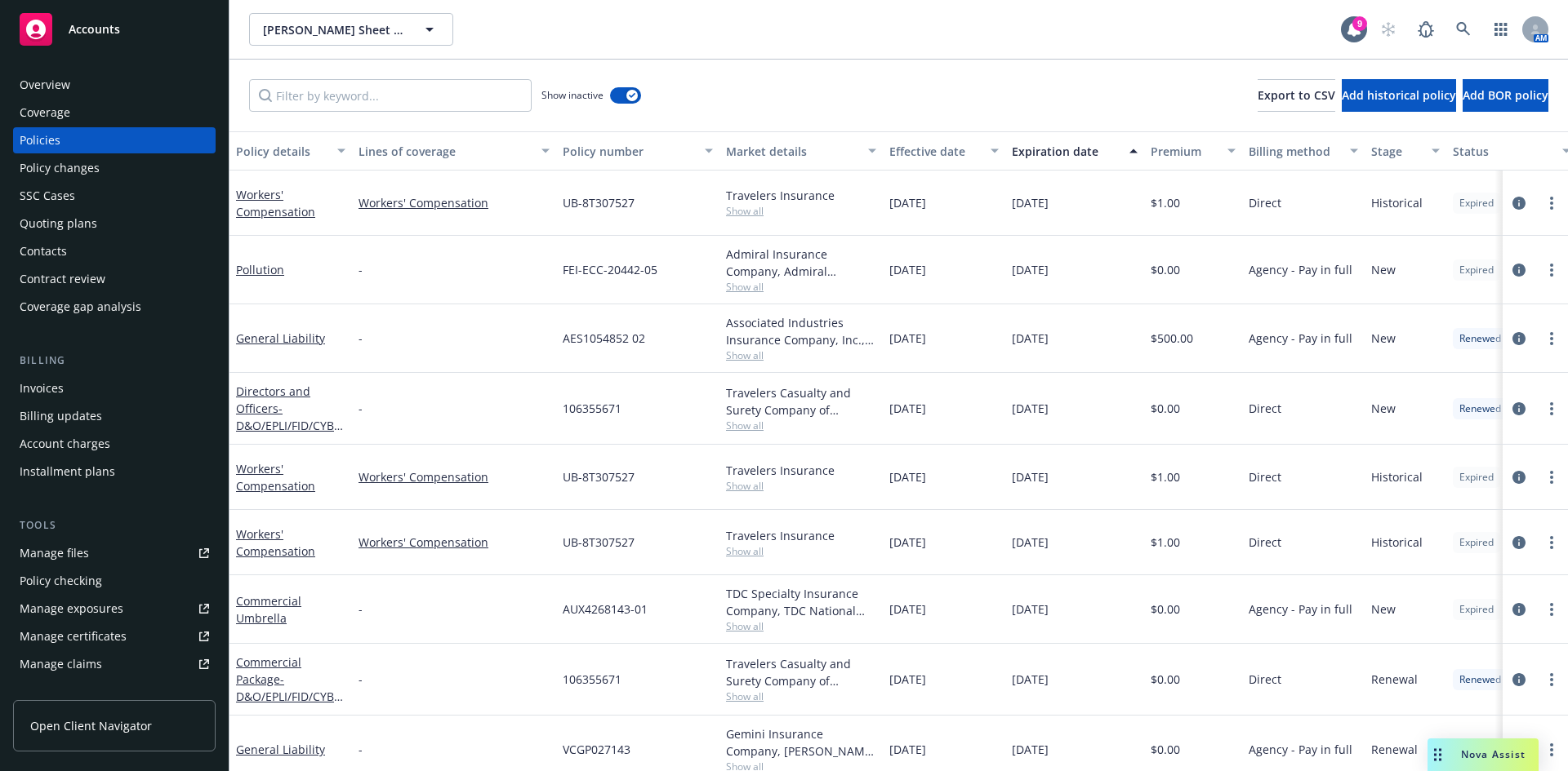
click at [619, 104] on div "Show inactive" at bounding box center [591, 95] width 100 height 33
click at [619, 101] on button "button" at bounding box center [625, 95] width 31 height 16
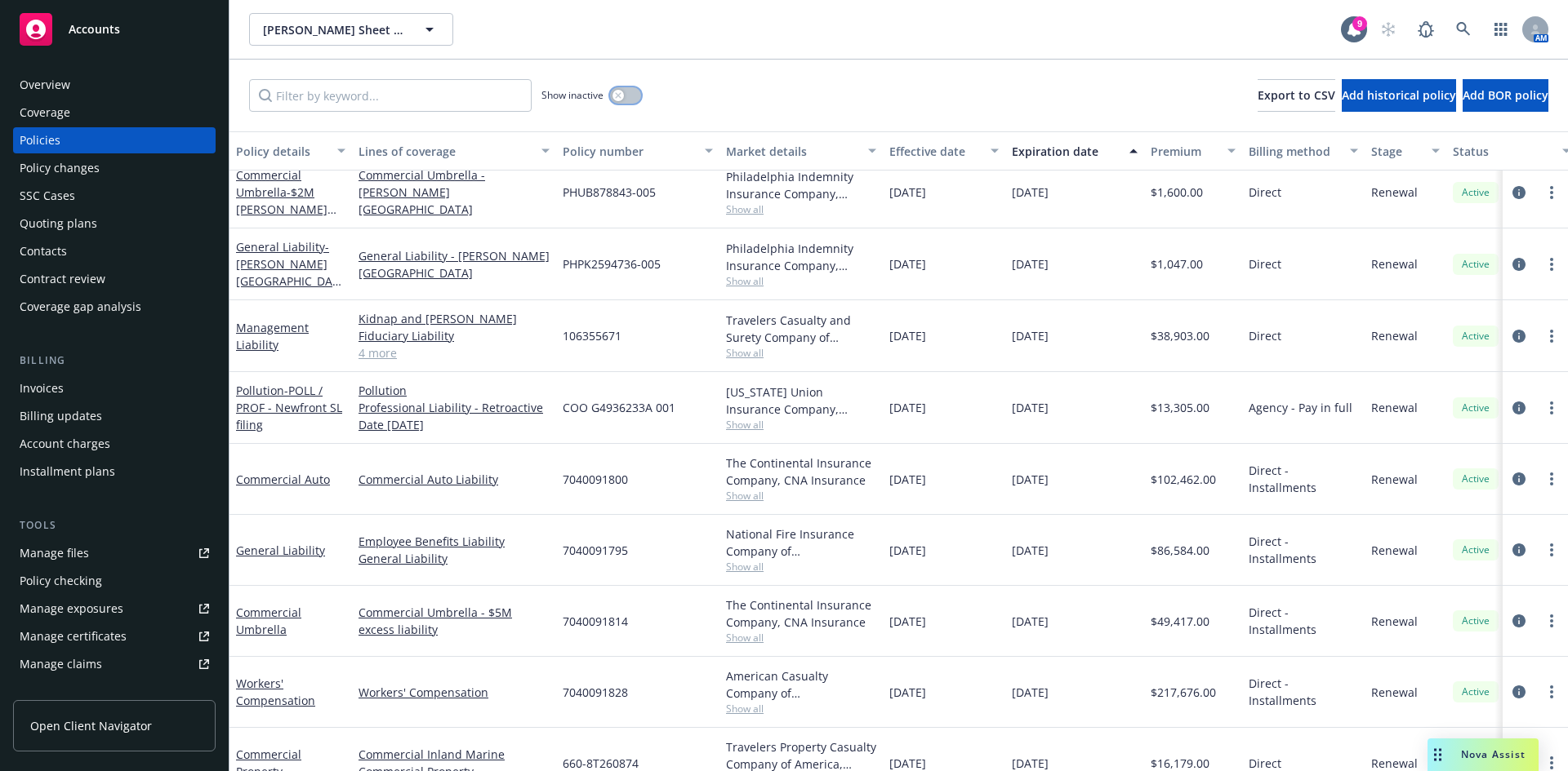
scroll to position [268, 0]
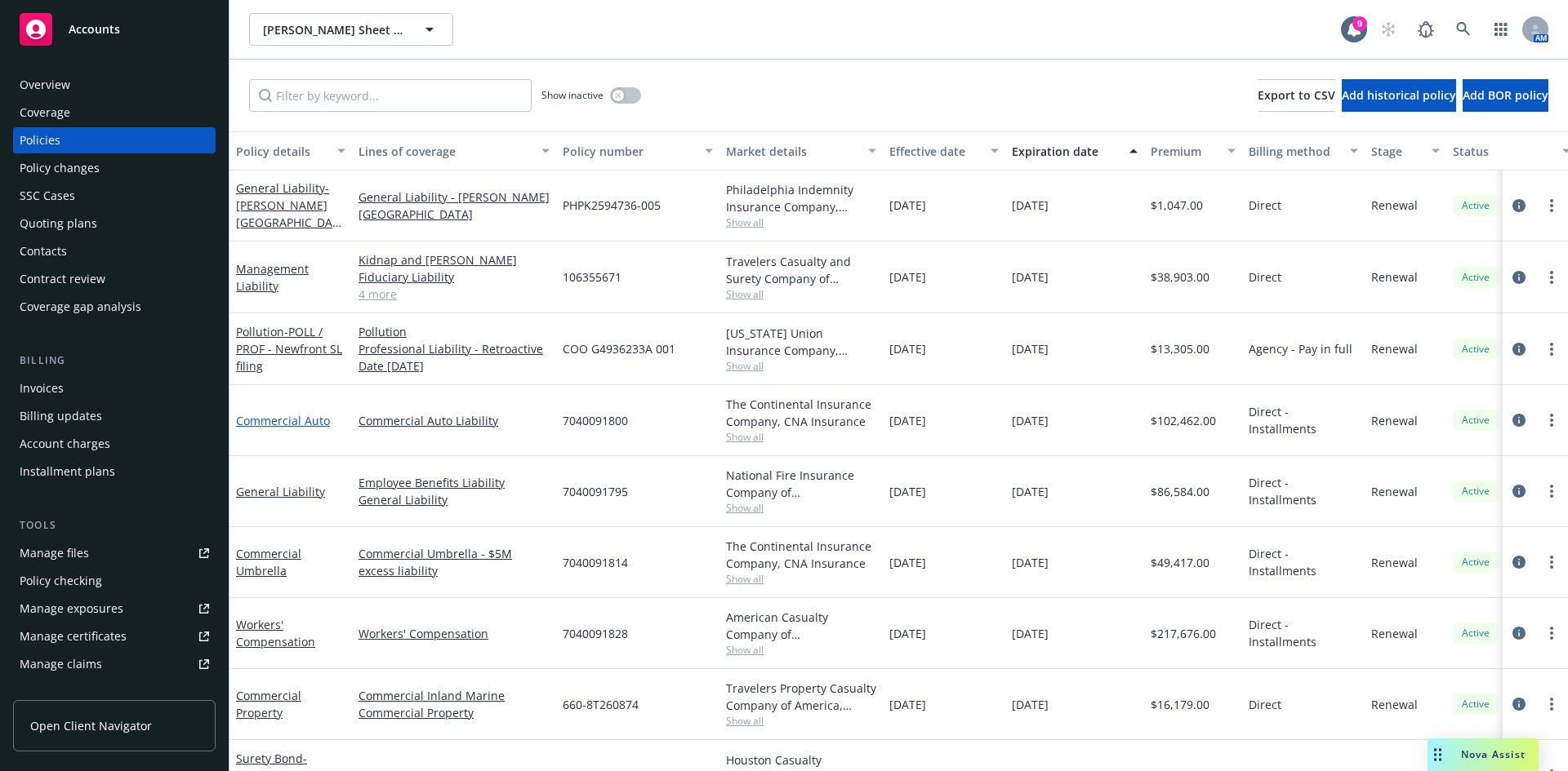
click at [310, 419] on link "Commercial Auto" at bounding box center [283, 420] width 94 height 15
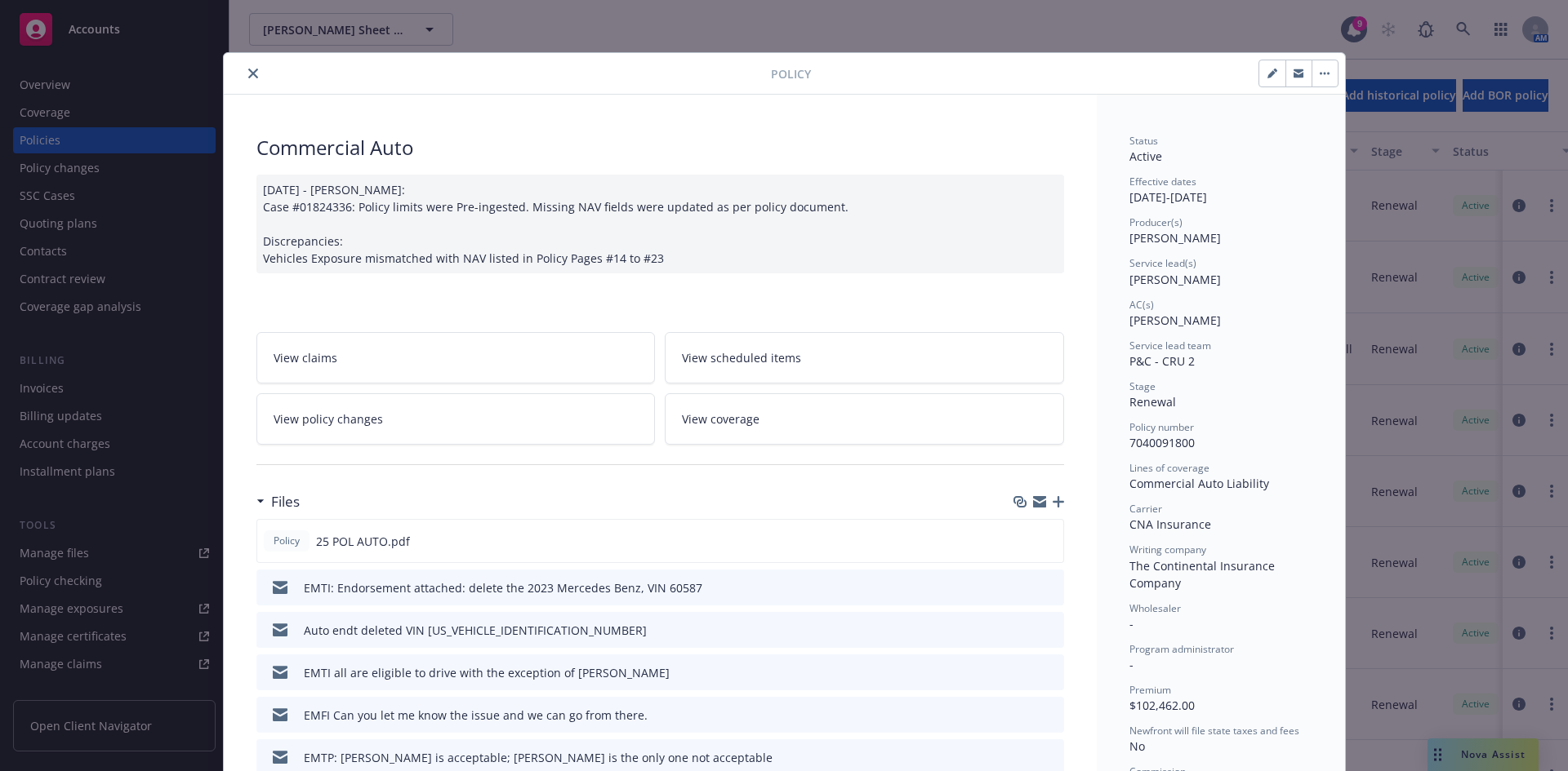
scroll to position [49, 0]
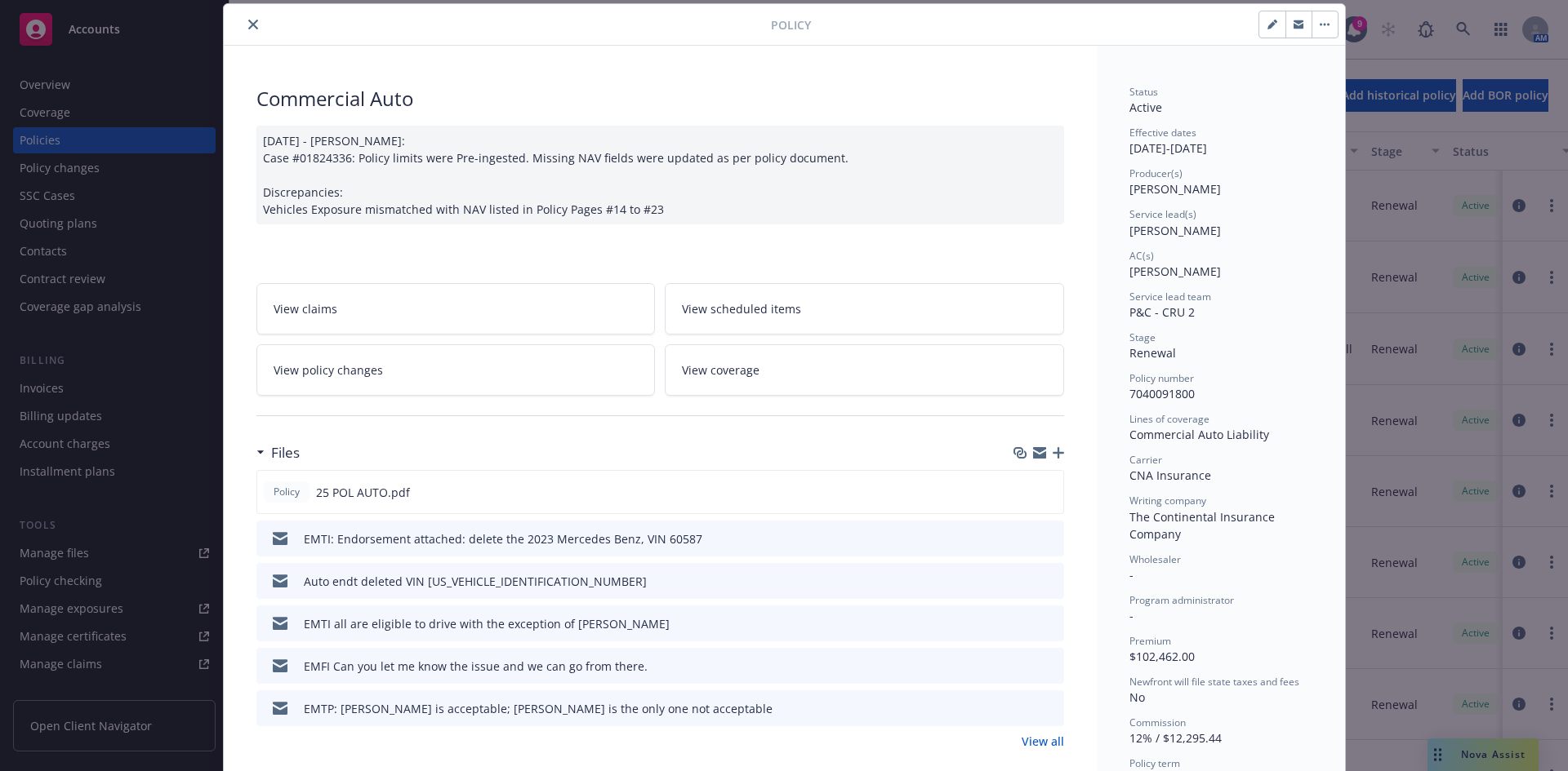
click at [248, 23] on icon "close" at bounding box center [253, 24] width 10 height 10
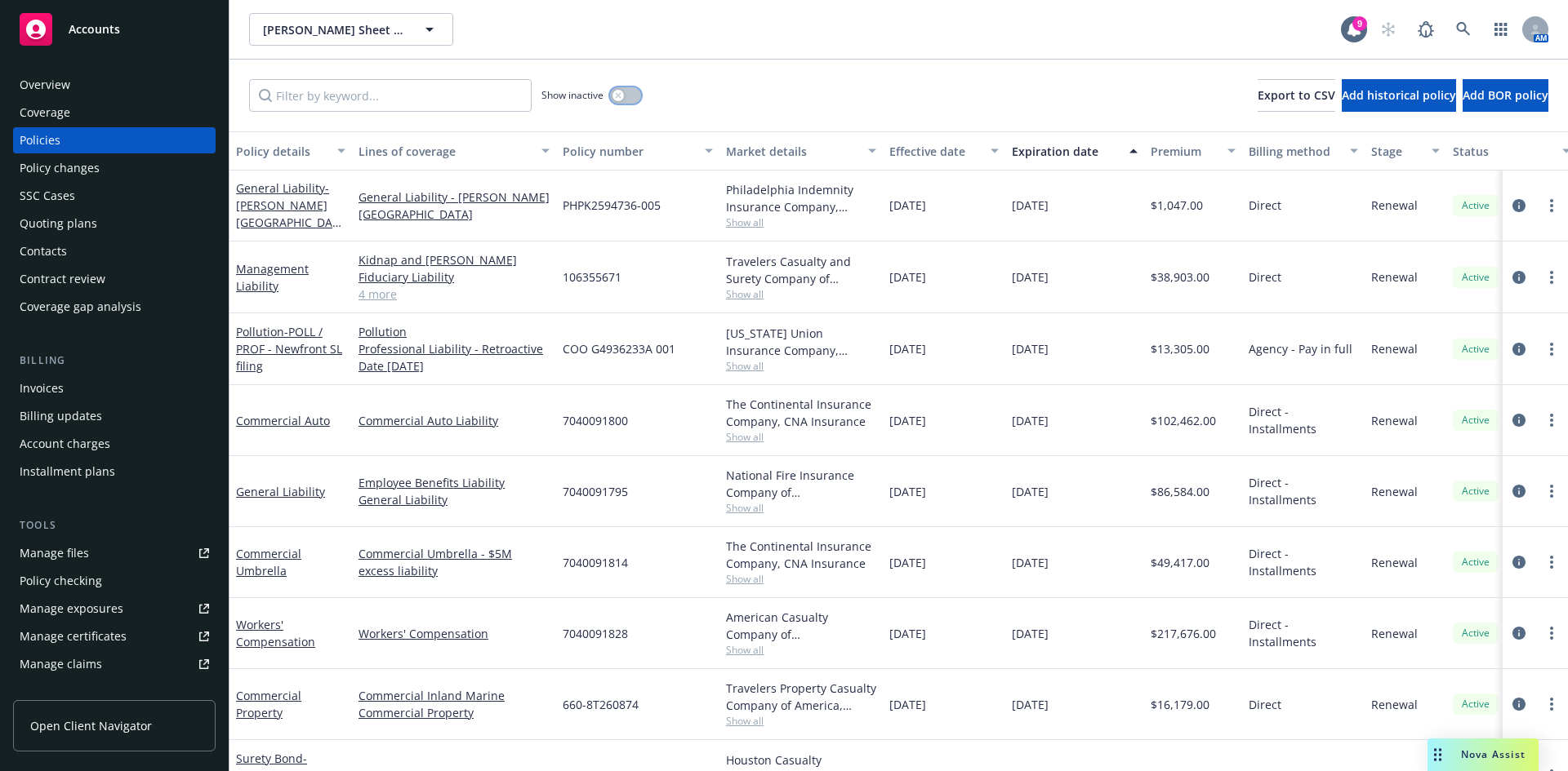
click at [625, 98] on button "button" at bounding box center [625, 95] width 31 height 16
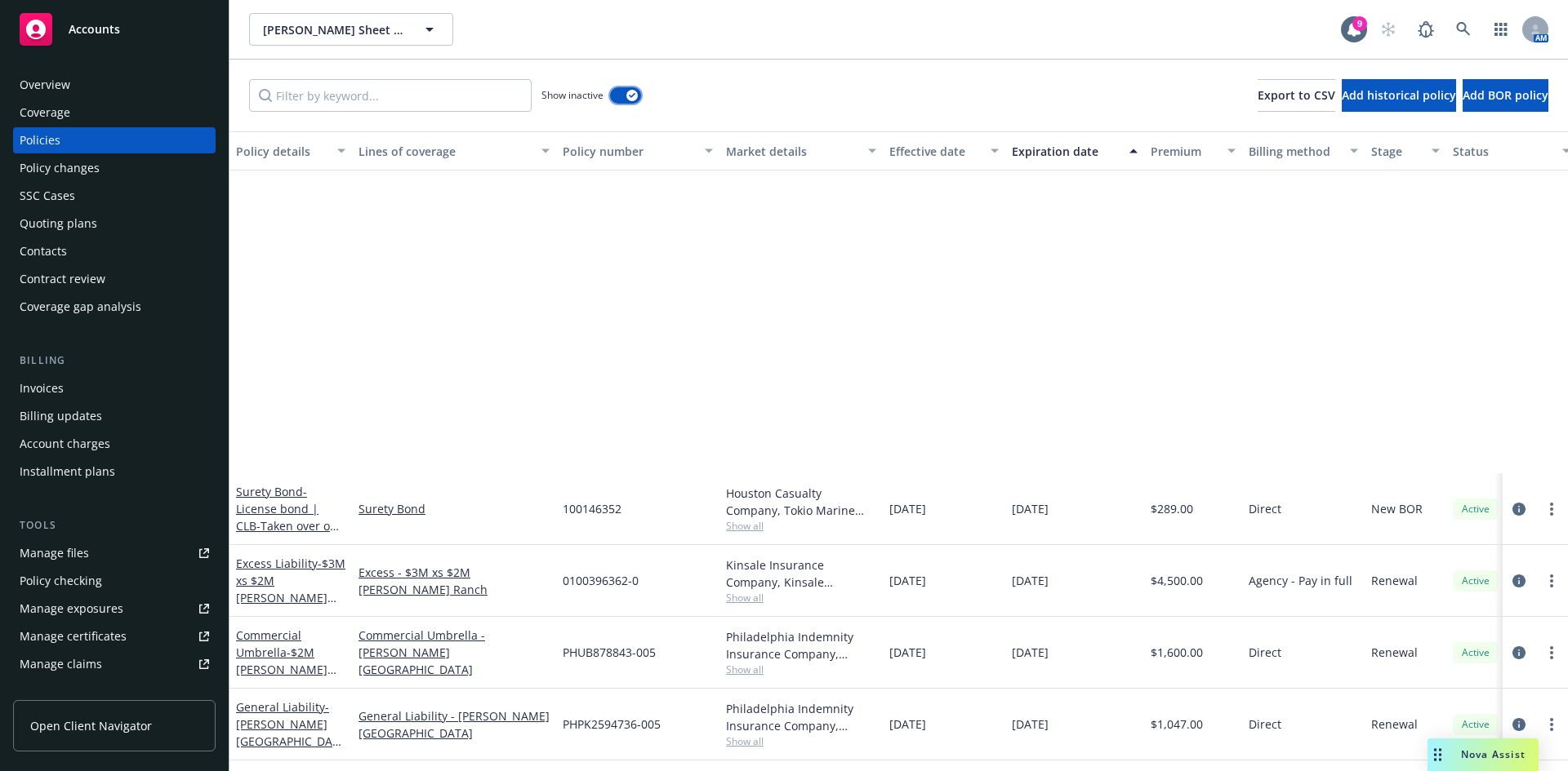
scroll to position [3043, 0]
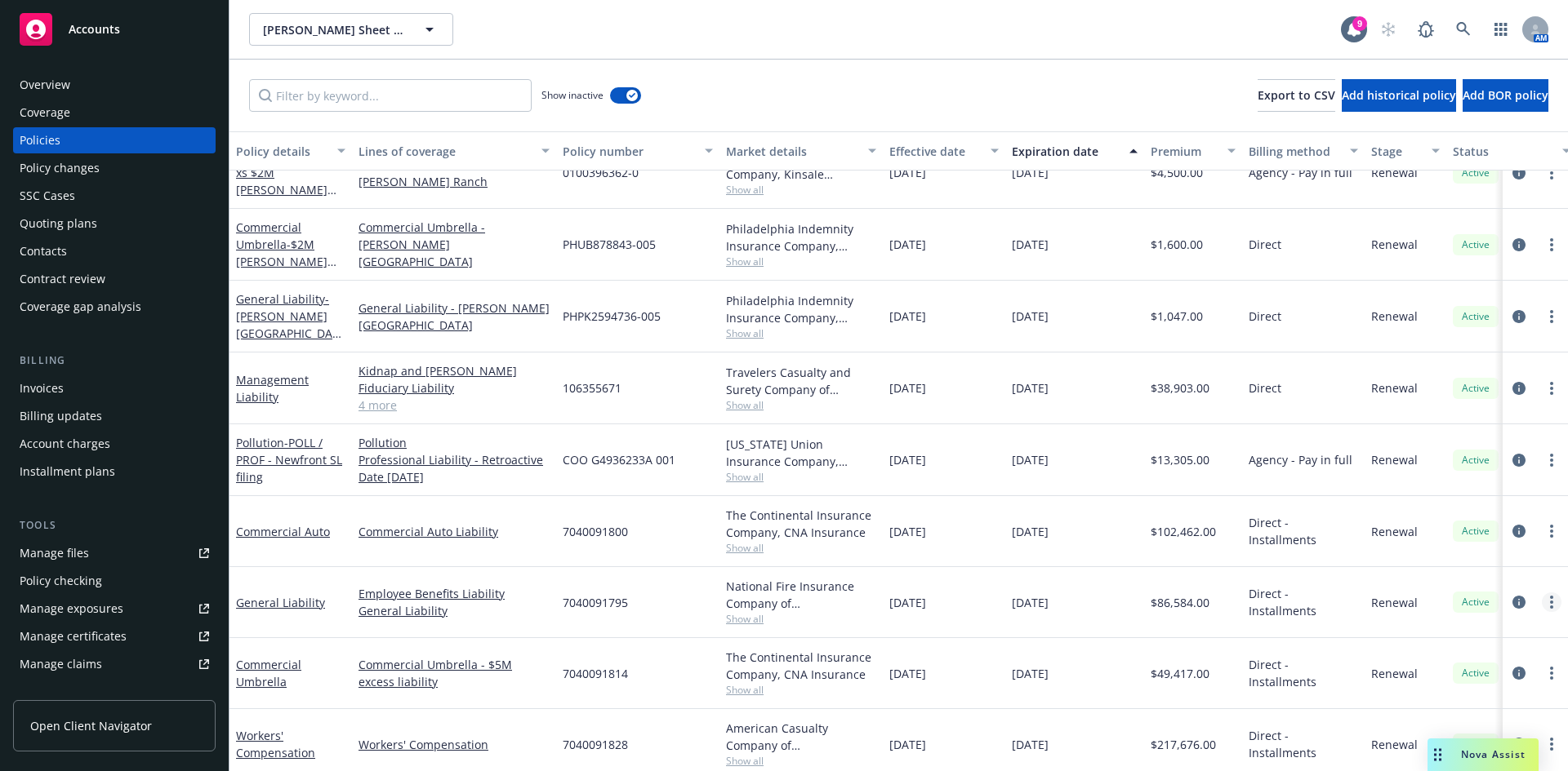
click at [1541, 604] on link "more" at bounding box center [1550, 602] width 19 height 19
click at [707, 90] on div "Show inactive Export to CSV Add historical policy Add BOR policy" at bounding box center [898, 96] width 1338 height 72
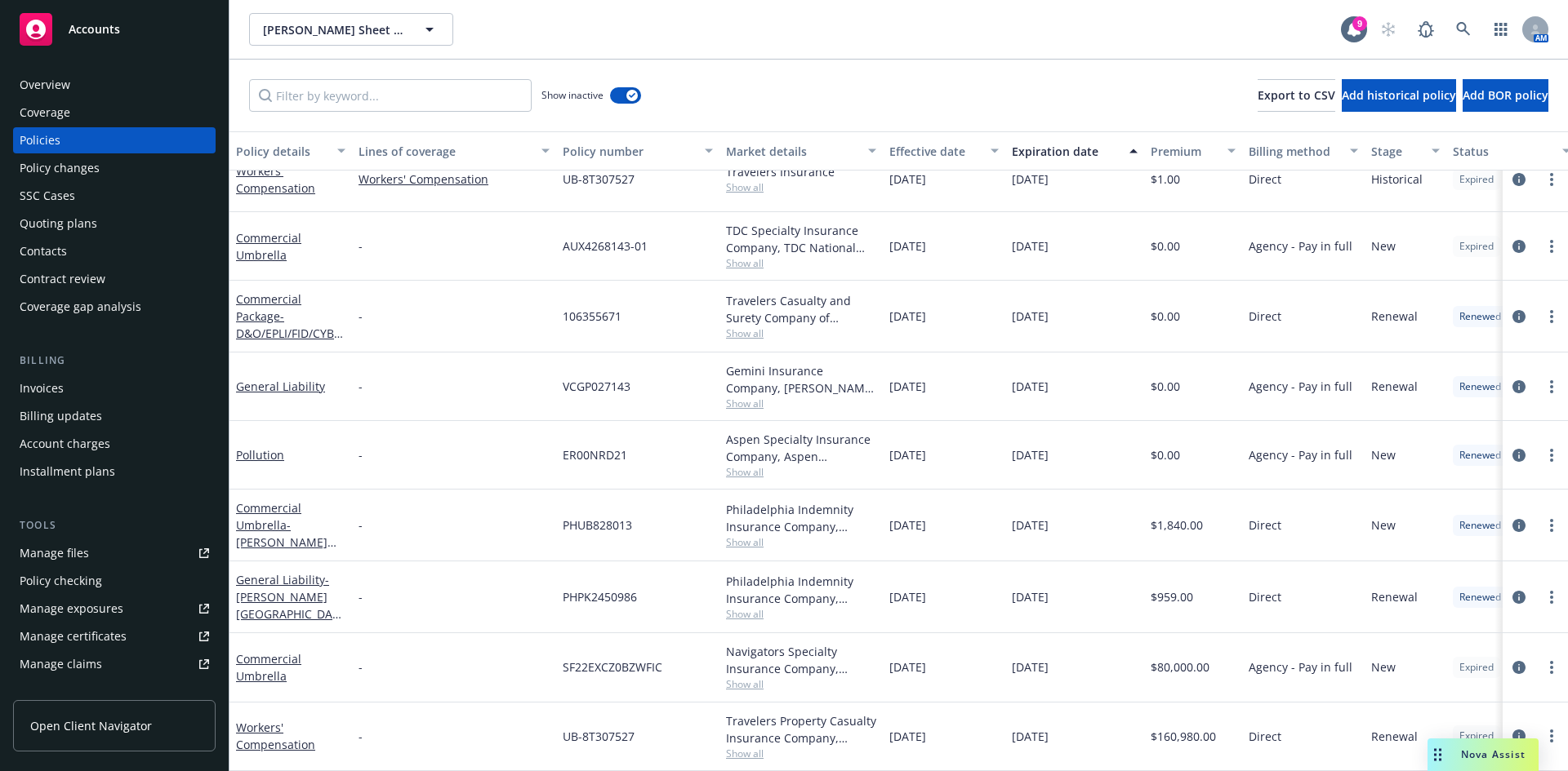
scroll to position [0, 0]
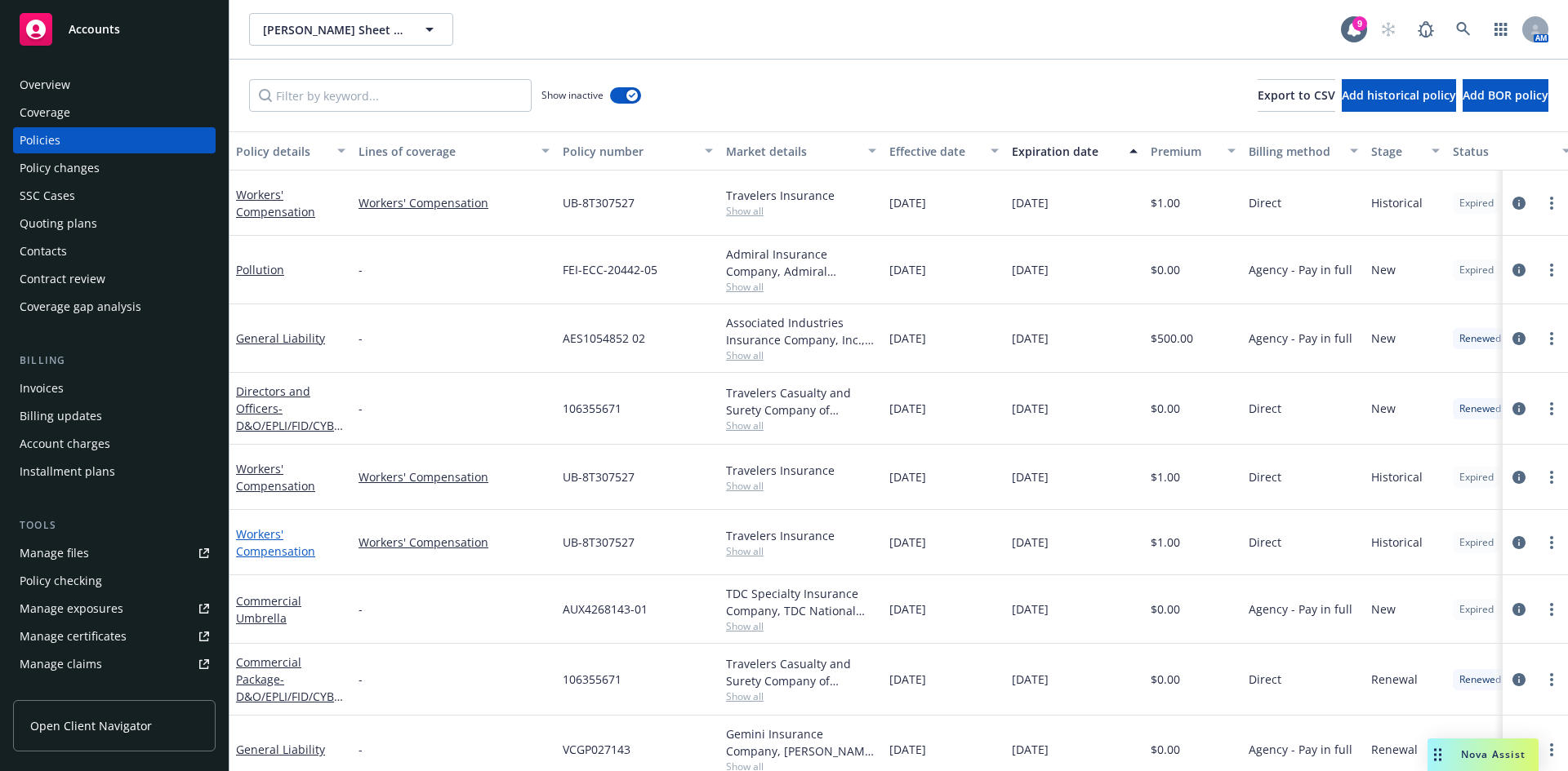
click at [264, 555] on link "Workers' Compensation" at bounding box center [275, 542] width 79 height 33
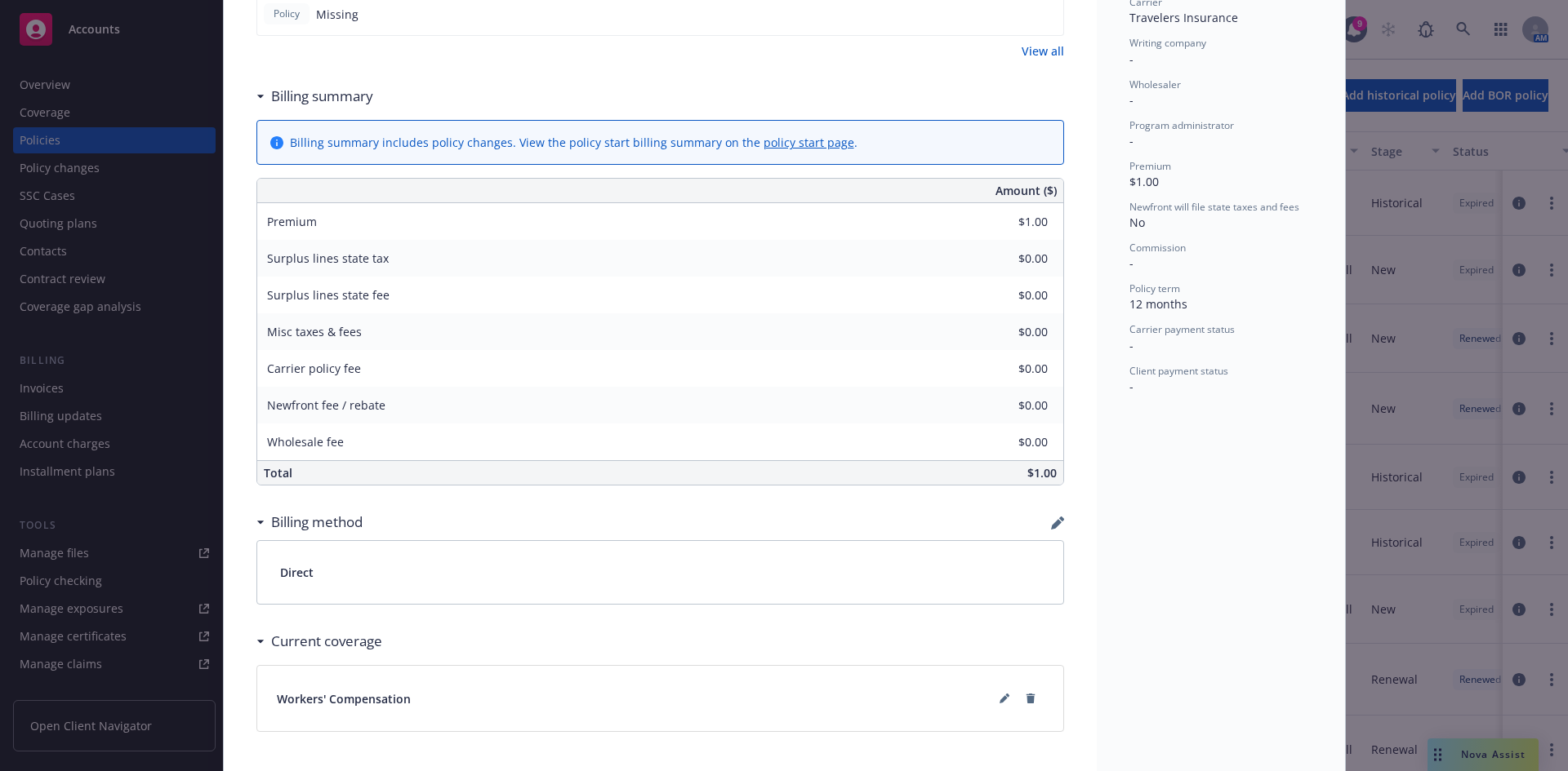
scroll to position [562, 0]
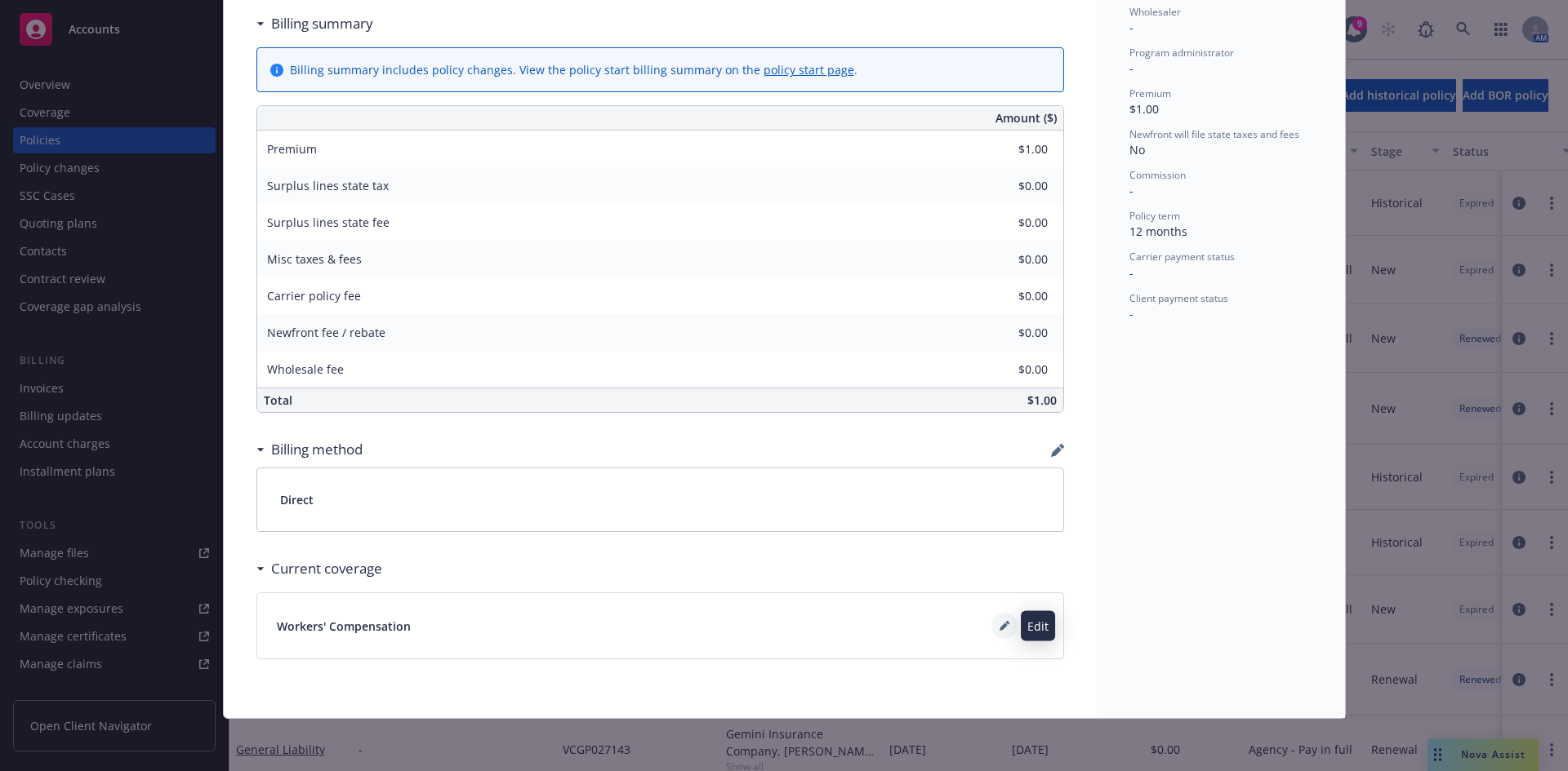
click at [991, 624] on button at bounding box center [1004, 625] width 26 height 26
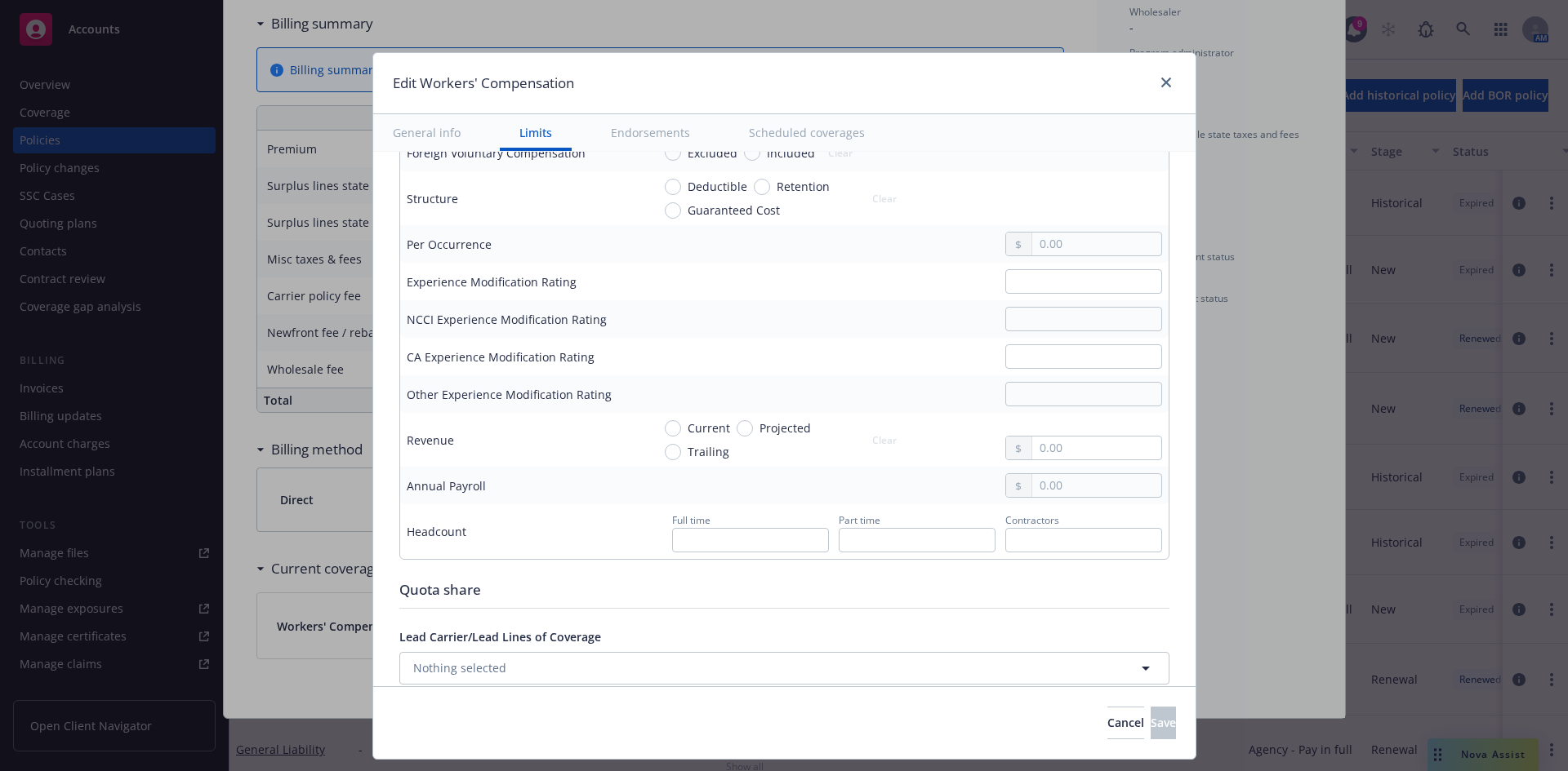
scroll to position [734, 0]
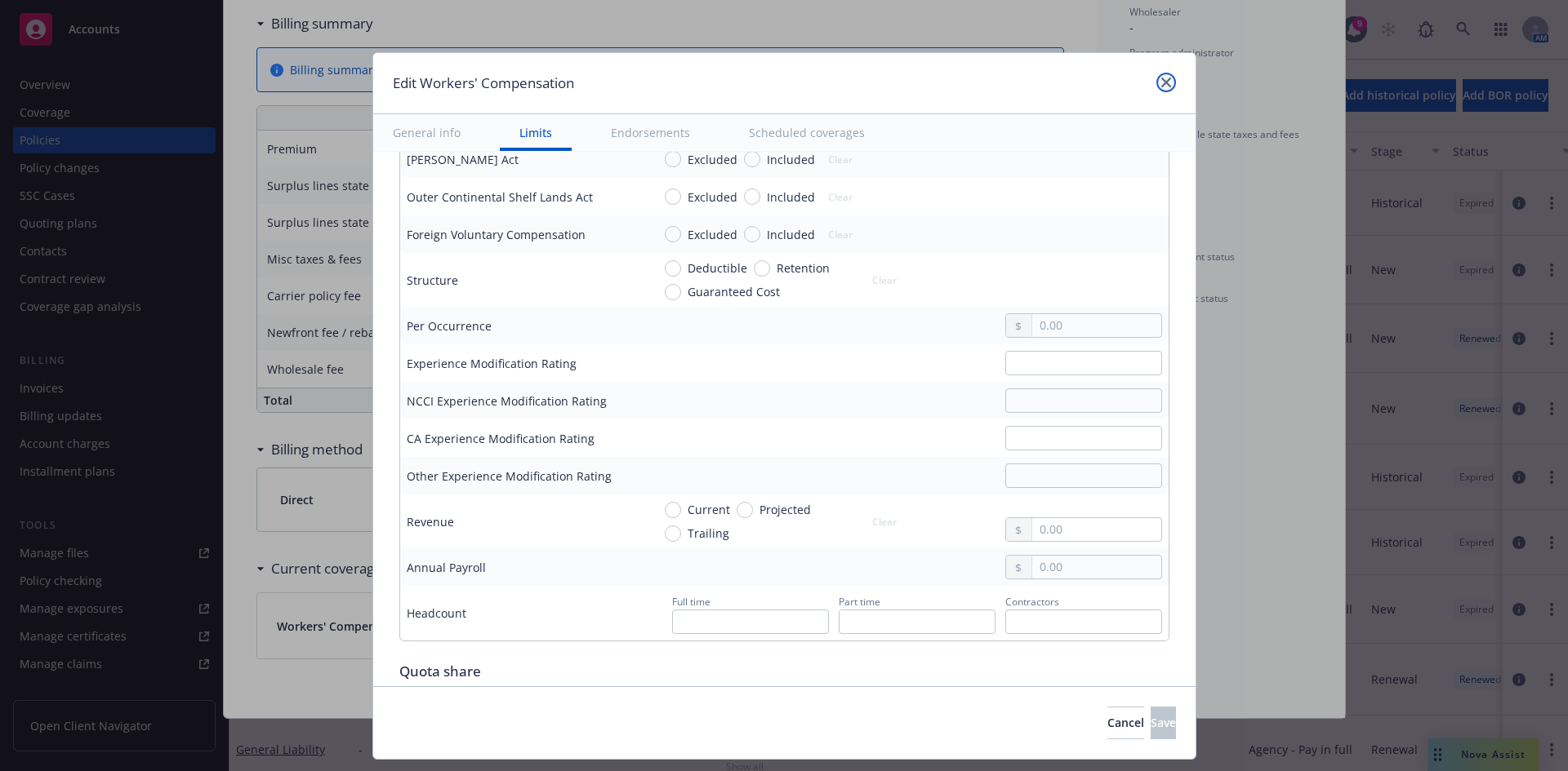
click at [1165, 83] on icon "close" at bounding box center [1166, 82] width 10 height 10
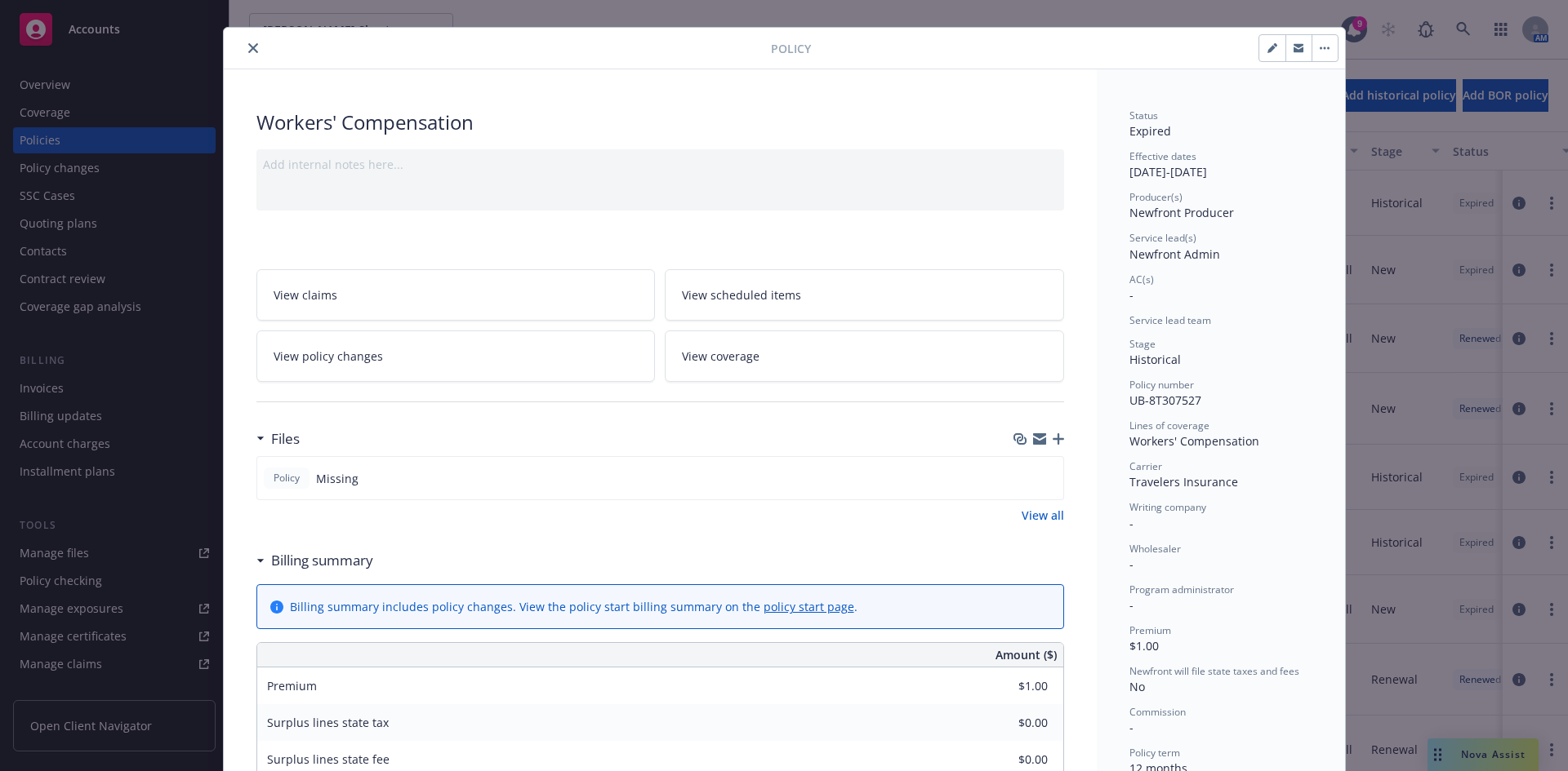
scroll to position [0, 0]
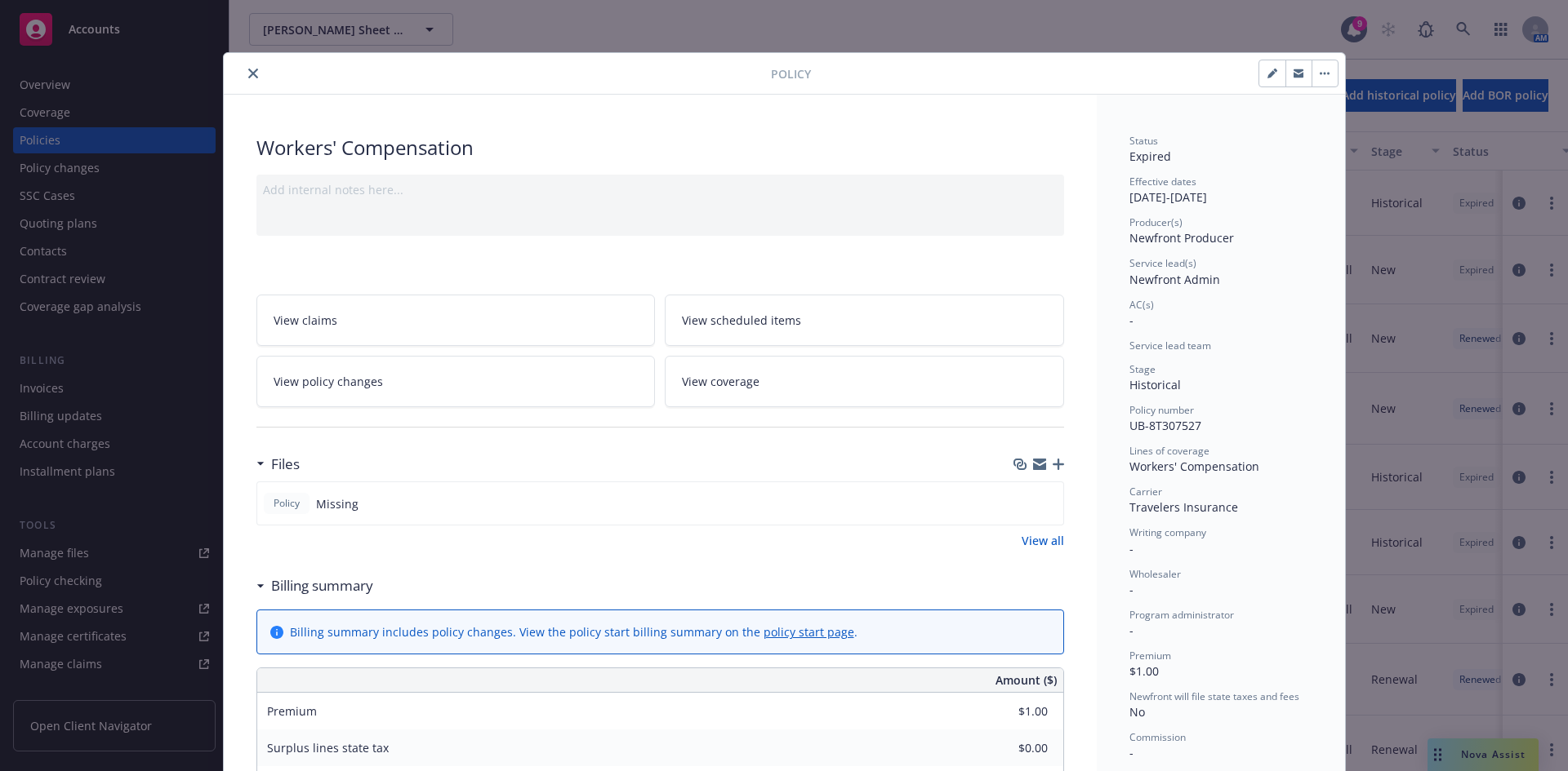
click at [249, 70] on icon "close" at bounding box center [253, 74] width 10 height 10
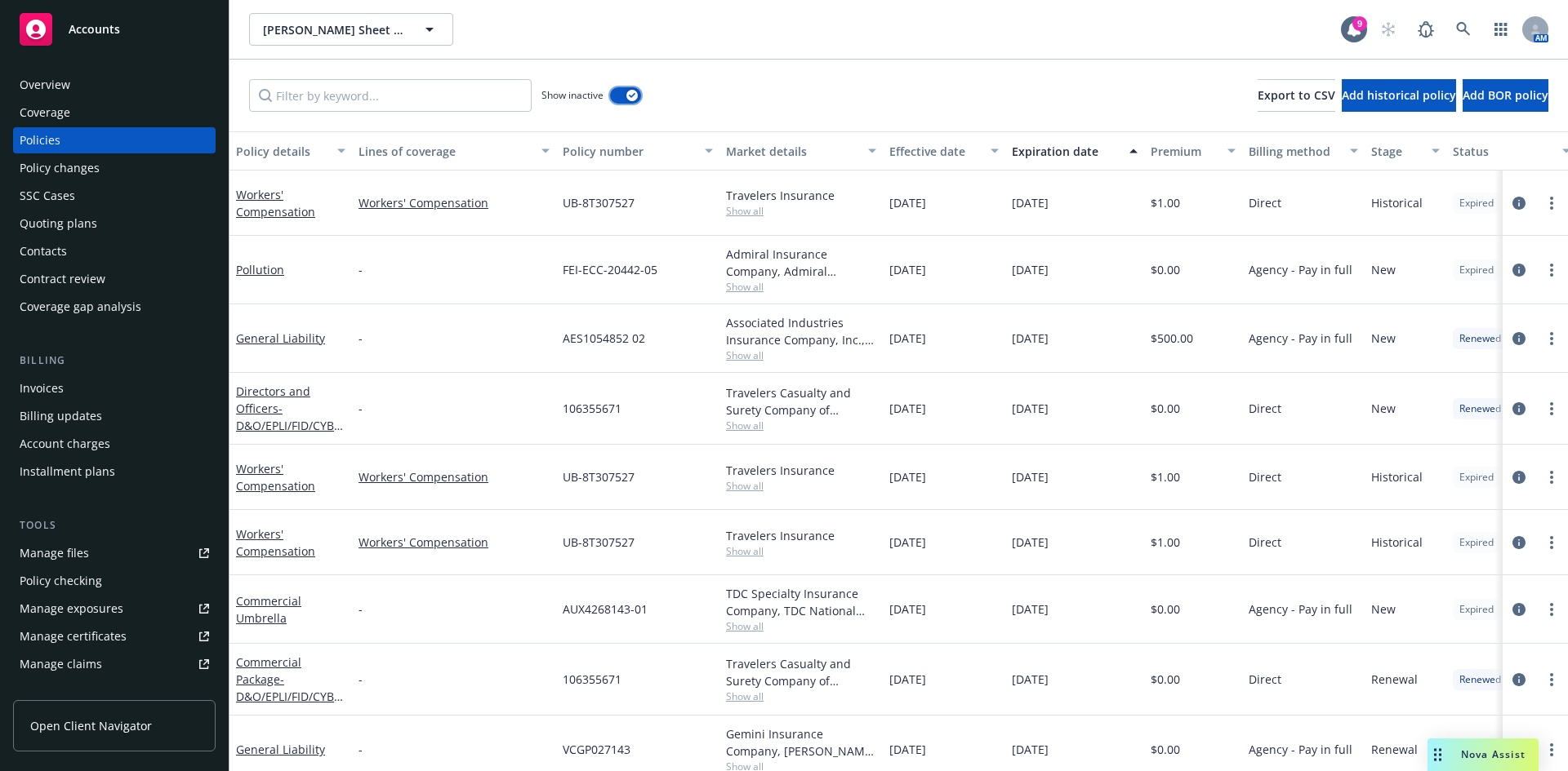
click at [622, 97] on button "button" at bounding box center [625, 95] width 31 height 16
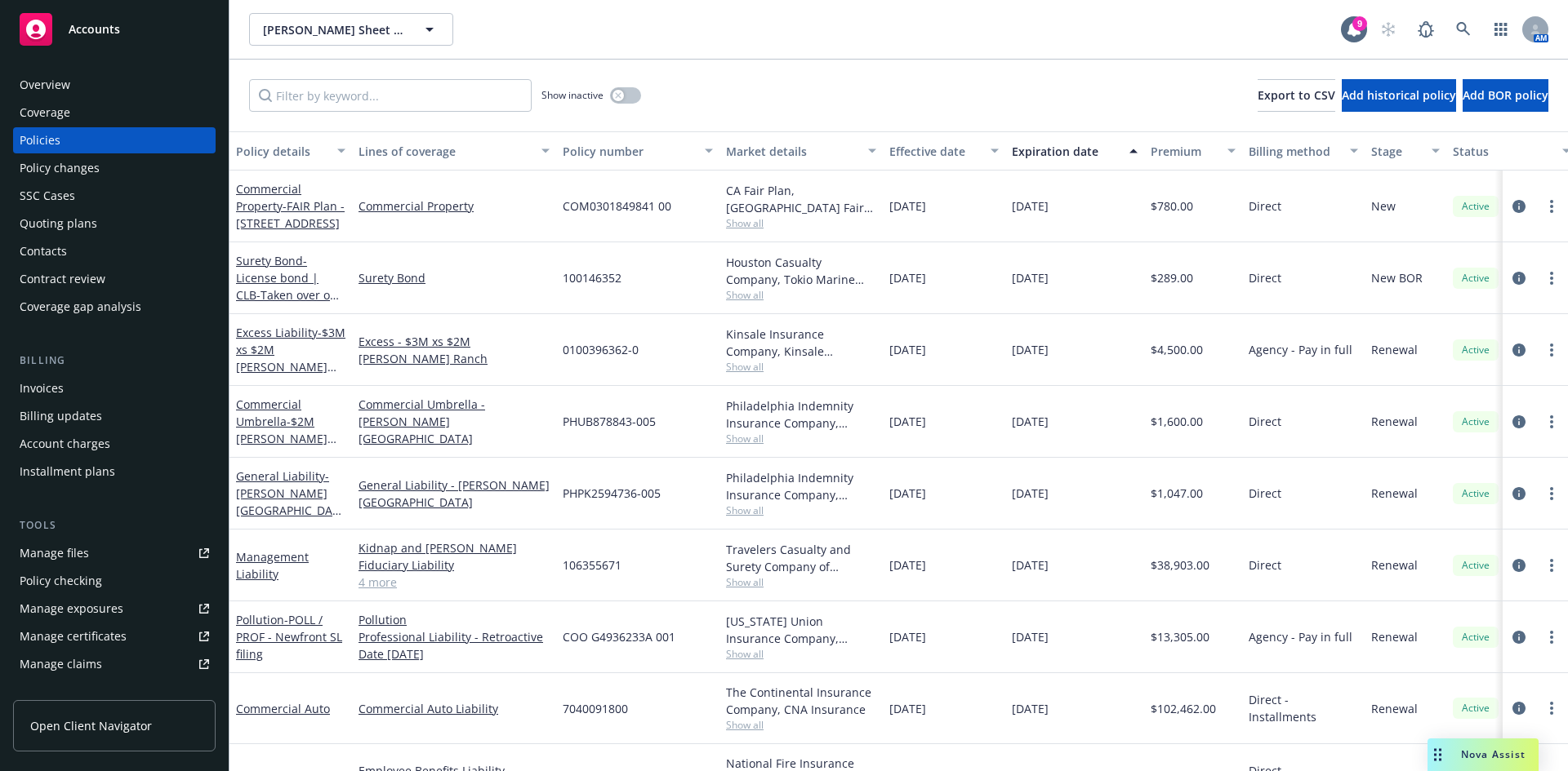
click at [1029, 52] on div "[PERSON_NAME] Sheet Metal, Inc. [PERSON_NAME] Sheet Metal, Inc. 9 AM" at bounding box center [898, 29] width 1338 height 59
